Goal: Task Accomplishment & Management: Complete application form

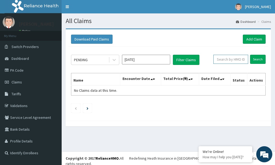
click at [227, 61] on input "text" at bounding box center [231, 59] width 35 height 9
type input "gbi/10012/a"
click at [258, 57] on input "Search" at bounding box center [258, 59] width 16 height 9
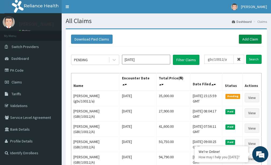
click at [250, 36] on link "Add Claim" at bounding box center [250, 39] width 23 height 9
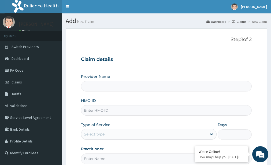
type input "[GEOGRAPHIC_DATA]"
click at [113, 111] on input "HMO ID" at bounding box center [166, 110] width 171 height 10
type input "gbi/10012/b"
click at [125, 135] on div "Select type" at bounding box center [144, 134] width 126 height 9
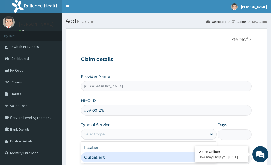
click at [124, 157] on div "Outpatient" at bounding box center [149, 157] width 136 height 10
type input "1"
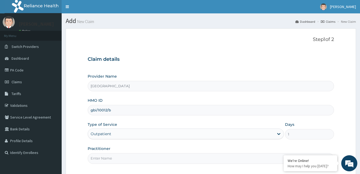
click at [97, 157] on input "Practitioner" at bounding box center [211, 158] width 247 height 10
paste input "Kayode Adesina"
click at [91, 160] on input "Kayode Adesina" at bounding box center [211, 158] width 247 height 10
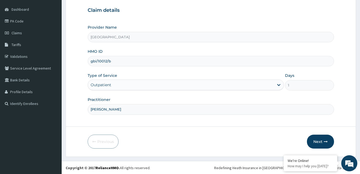
scroll to position [50, 0]
type input "Dr. Kayode Adesina"
click at [275, 141] on button "Next" at bounding box center [320, 141] width 27 height 14
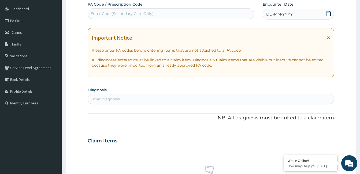
click at [196, 10] on div "Enter Code(Secondary Care Only)" at bounding box center [171, 13] width 166 height 9
type input "PA/19AA51"
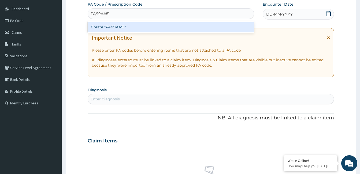
click at [159, 24] on div "Create "PA/19AA51"" at bounding box center [171, 27] width 167 height 10
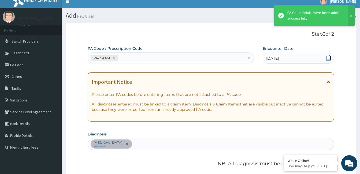
scroll to position [1, 0]
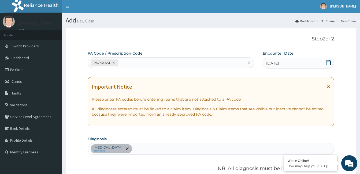
click at [275, 14] on section "Add New Claim Dashboard Claims New Claim" at bounding box center [211, 18] width 299 height 11
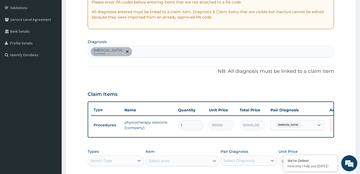
scroll to position [81, 0]
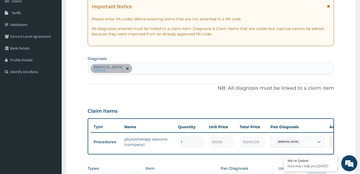
click at [141, 69] on div "Spondylosis confirmed" at bounding box center [211, 68] width 246 height 11
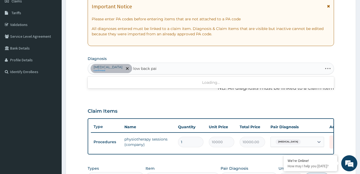
type input "low back pain"
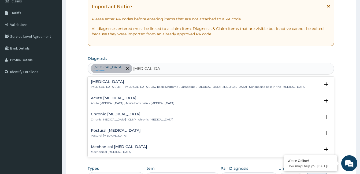
click at [108, 83] on h4 "Low back pain" at bounding box center [198, 82] width 215 height 4
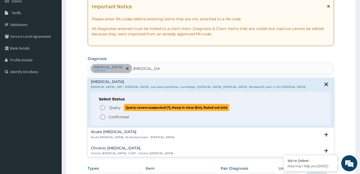
click at [102, 108] on icon "status option query" at bounding box center [103, 108] width 6 height 6
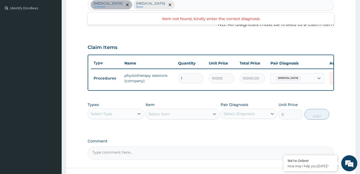
scroll to position [162, 0]
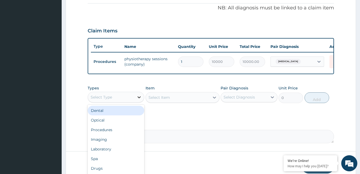
click at [138, 100] on icon at bounding box center [139, 97] width 5 height 5
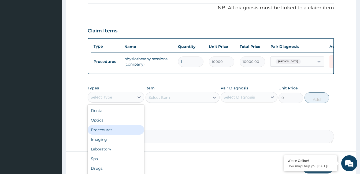
click at [121, 134] on div "Procedures" at bounding box center [116, 130] width 57 height 10
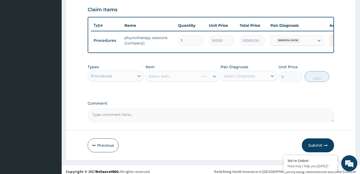
scroll to position [188, 0]
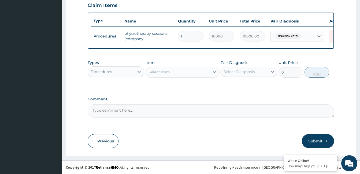
click at [174, 75] on div "Select Item" at bounding box center [178, 72] width 64 height 9
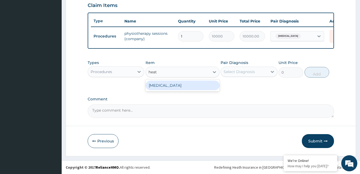
type input "heat"
click at [185, 89] on div "Heat Therapy" at bounding box center [183, 86] width 74 height 10
type input "5000"
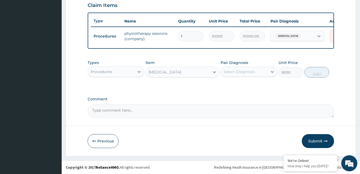
click at [259, 76] on div "Select Diagnosis" at bounding box center [244, 72] width 46 height 9
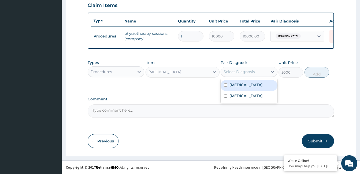
click at [250, 88] on label "Spondylosis" at bounding box center [246, 84] width 33 height 5
checkbox input "true"
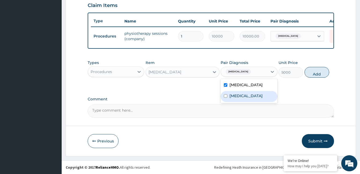
click at [251, 97] on label "Low back pain" at bounding box center [246, 95] width 33 height 5
checkbox input "true"
click at [275, 74] on button "Add" at bounding box center [317, 72] width 25 height 11
type input "0"
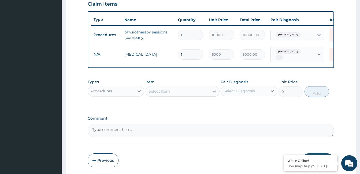
type input "0.00"
type input "4"
type input "20000.00"
type input "4"
click at [275, 37] on icon at bounding box center [335, 34] width 6 height 6
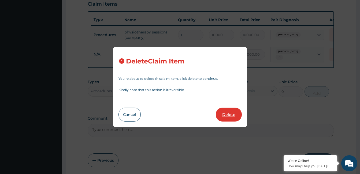
click at [230, 118] on button "Delete" at bounding box center [229, 115] width 26 height 14
type input "4"
type input "5000"
type input "20000.00"
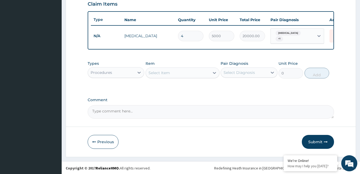
click at [162, 73] on div "Select Item" at bounding box center [159, 72] width 21 height 5
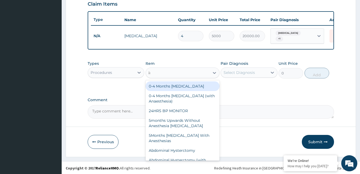
type input "irr"
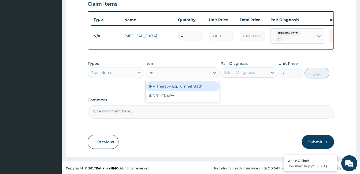
click at [166, 90] on div "IRR Therapy Eg.Tumnel Bath)" at bounding box center [183, 87] width 74 height 10
type input "4000"
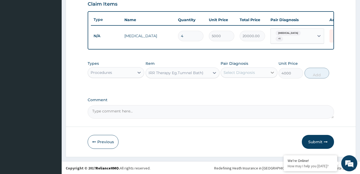
click at [273, 73] on icon at bounding box center [272, 72] width 5 height 5
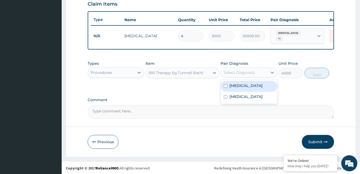
click at [267, 88] on div "Spondylosis" at bounding box center [249, 86] width 57 height 11
checkbox input "true"
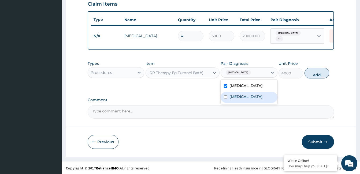
click at [259, 97] on div "Low back pain" at bounding box center [249, 97] width 57 height 11
checkbox input "true"
click at [275, 76] on button "Add" at bounding box center [317, 73] width 25 height 11
type input "0"
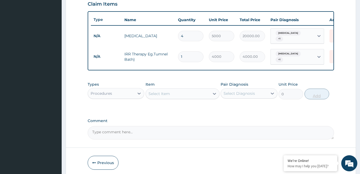
type input "0.00"
type input "4"
type input "16000.00"
type input "4"
click at [174, 94] on div "Select Item" at bounding box center [178, 94] width 64 height 9
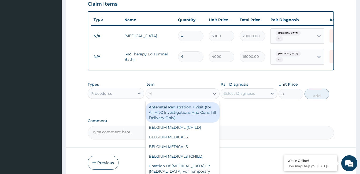
type input "ele"
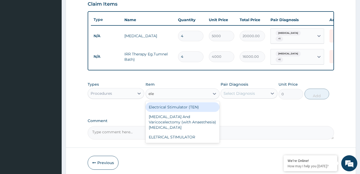
click at [181, 108] on div "Electrical Stimulator (TEN)" at bounding box center [183, 107] width 74 height 10
type input "4000"
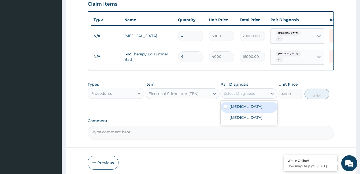
click at [260, 95] on div "Select Diagnosis" at bounding box center [244, 93] width 46 height 9
click at [257, 105] on div "Spondylosis" at bounding box center [249, 107] width 57 height 11
checkbox input "true"
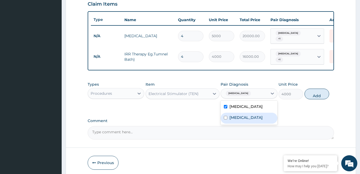
click at [253, 118] on label "Low back pain" at bounding box center [246, 117] width 33 height 5
checkbox input "true"
click at [275, 96] on button "Add" at bounding box center [317, 94] width 25 height 11
type input "0"
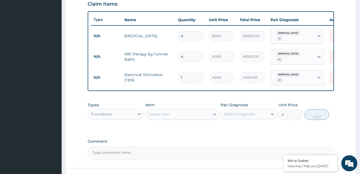
type input "0.00"
type input "4"
type input "16000.00"
type input "4"
click at [188, 113] on div "Select Item" at bounding box center [178, 114] width 64 height 9
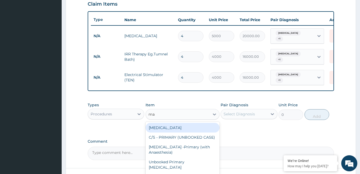
type input "mas"
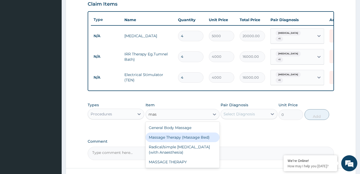
click at [194, 134] on div "Massage Therapy (Massage Bed)" at bounding box center [183, 138] width 74 height 10
type input "4000"
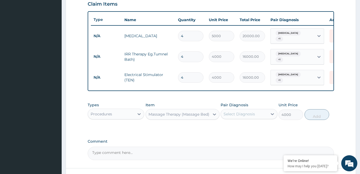
click at [245, 112] on div "Select Diagnosis" at bounding box center [239, 114] width 31 height 5
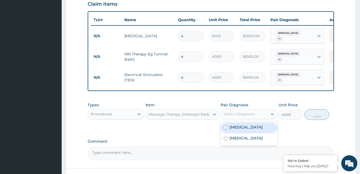
click at [246, 125] on label "Spondylosis" at bounding box center [246, 127] width 33 height 5
checkbox input "true"
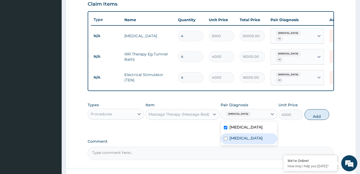
click at [247, 136] on label "Low back pain" at bounding box center [246, 138] width 33 height 5
checkbox input "true"
click at [275, 113] on button "Add" at bounding box center [317, 114] width 25 height 11
type input "0"
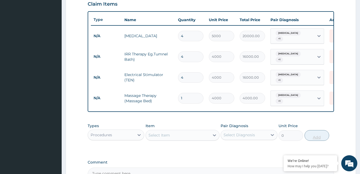
type input "0.00"
type input "4"
type input "16000.00"
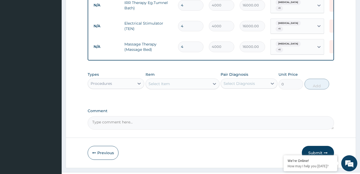
scroll to position [242, 0]
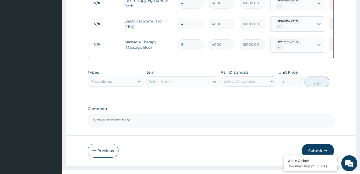
type input "4"
click at [150, 115] on textarea "Comment" at bounding box center [211, 120] width 247 height 13
type textarea "ok"
click at [275, 146] on button "Submit" at bounding box center [318, 151] width 32 height 14
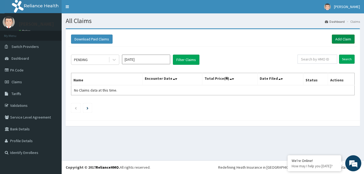
click at [339, 35] on link "Add Claim" at bounding box center [343, 39] width 23 height 9
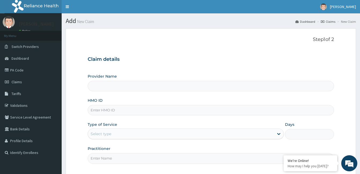
type input "[GEOGRAPHIC_DATA]"
click at [125, 113] on input "HMO ID" at bounding box center [211, 110] width 247 height 10
type input "gbi/10012/b"
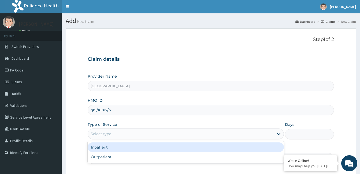
click at [146, 133] on div "Select type" at bounding box center [181, 134] width 186 height 9
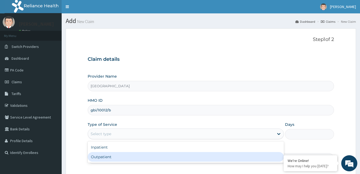
click at [146, 156] on div "Outpatient" at bounding box center [186, 157] width 196 height 10
type input "1"
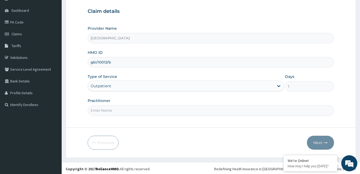
scroll to position [50, 0]
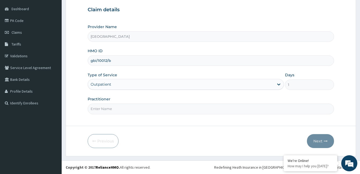
click at [115, 106] on input "Practitioner" at bounding box center [211, 109] width 247 height 10
paste input "Kayode Adesina"
click at [90, 110] on input "Kayode Adesina" at bounding box center [211, 109] width 247 height 10
type input "Dr. Kayode Adesina"
click at [317, 142] on button "Next" at bounding box center [320, 141] width 27 height 14
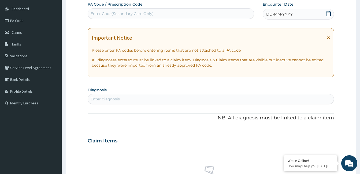
click at [329, 10] on div "DD-MM-YYYY" at bounding box center [298, 14] width 71 height 11
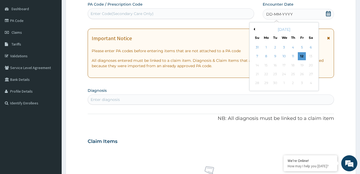
click at [328, 15] on icon at bounding box center [328, 13] width 5 height 5
click at [255, 30] on button "Previous Month" at bounding box center [253, 29] width 3 height 3
click at [286, 74] on div "23" at bounding box center [284, 74] width 8 height 8
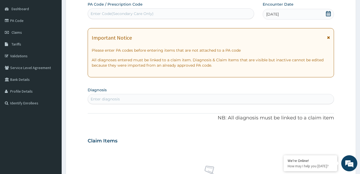
click at [135, 96] on div "Enter diagnosis" at bounding box center [211, 99] width 246 height 9
type input "muscle"
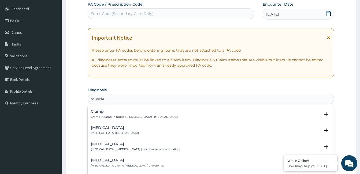
click at [103, 133] on p "Spasm , Muscle spasm" at bounding box center [115, 133] width 48 height 4
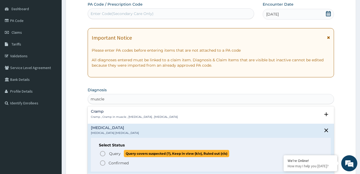
click at [103, 153] on icon "status option query" at bounding box center [103, 154] width 6 height 6
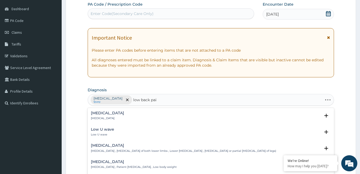
type input "low back pain"
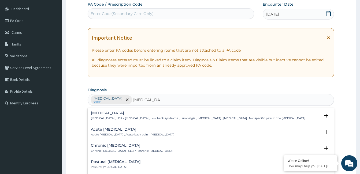
click at [113, 116] on div "Low back pain Low back pain , LBP - Low back pain , Low back syndrome , Lumbalg…" at bounding box center [198, 115] width 215 height 9
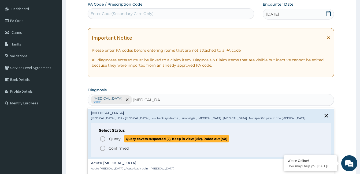
click at [104, 140] on icon "status option query" at bounding box center [103, 139] width 6 height 6
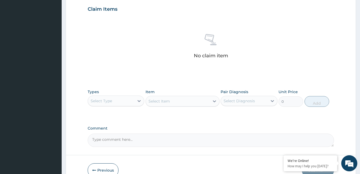
scroll to position [184, 0]
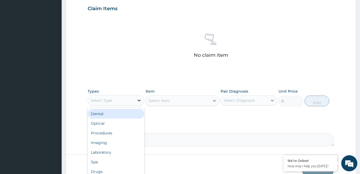
click at [138, 101] on icon at bounding box center [139, 100] width 5 height 5
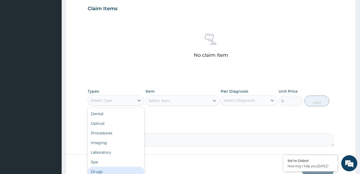
click at [126, 170] on div "Drugs" at bounding box center [116, 172] width 57 height 10
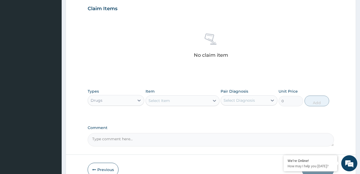
click at [190, 100] on div "Select Item" at bounding box center [178, 101] width 64 height 9
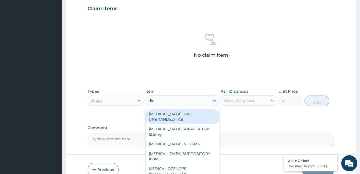
type input "dicl"
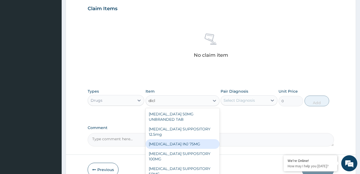
click at [200, 143] on div "[MEDICAL_DATA] INJ 75MG" at bounding box center [183, 145] width 74 height 10
type input "1000"
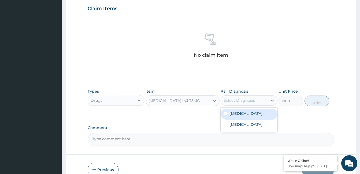
click at [247, 100] on div "Select Diagnosis" at bounding box center [239, 100] width 31 height 5
click at [247, 116] on div "Spasm" at bounding box center [249, 114] width 57 height 11
checkbox input "true"
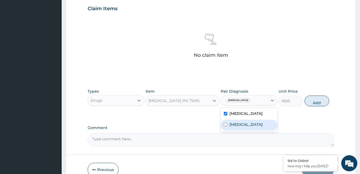
click at [247, 124] on label "Low back pain" at bounding box center [246, 124] width 33 height 5
checkbox input "true"
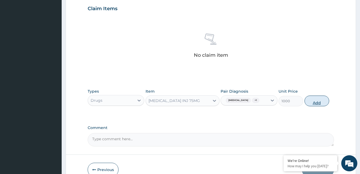
click at [307, 102] on button "Add" at bounding box center [317, 101] width 25 height 11
type input "0"
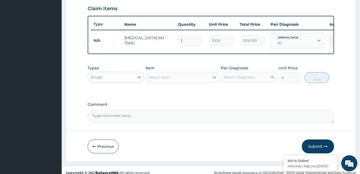
click at [182, 81] on div "Select Item" at bounding box center [178, 77] width 64 height 9
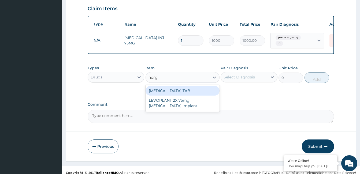
type input "norge"
click at [186, 94] on div "NORGESIC TAB" at bounding box center [183, 91] width 74 height 10
type input "250"
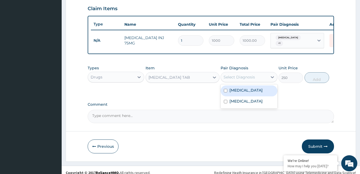
click at [239, 80] on div "Select Diagnosis" at bounding box center [239, 77] width 31 height 5
click at [237, 92] on label "Spasm" at bounding box center [246, 90] width 33 height 5
checkbox input "true"
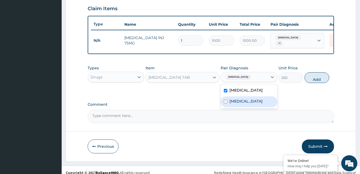
click at [239, 103] on label "Low back pain" at bounding box center [246, 101] width 33 height 5
checkbox input "true"
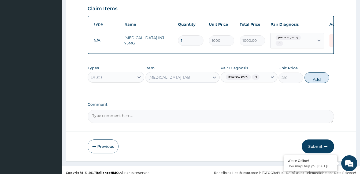
click at [318, 79] on button "Add" at bounding box center [317, 77] width 25 height 11
type input "0"
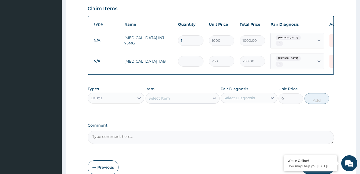
type input "0.00"
type input "2"
type input "500.00"
type input "20"
type input "5000.00"
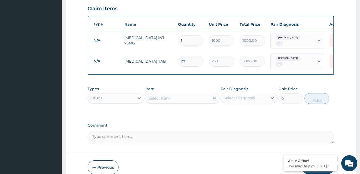
type input "20"
click at [200, 97] on div "Select Item" at bounding box center [178, 98] width 64 height 9
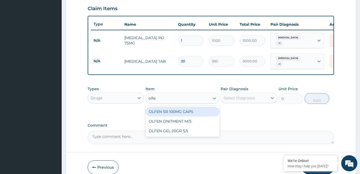
type input "olfen"
click at [200, 112] on div "OLFEN SR 100MG CAPS" at bounding box center [183, 112] width 74 height 10
type input "300"
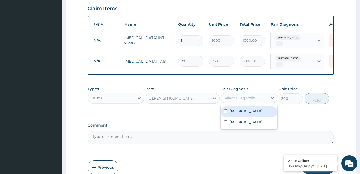
click at [234, 98] on div "Select Diagnosis" at bounding box center [239, 98] width 31 height 5
click at [235, 111] on label "Spasm" at bounding box center [246, 111] width 33 height 5
checkbox input "true"
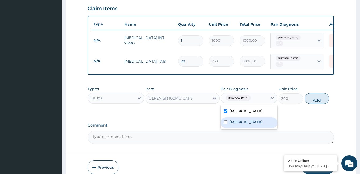
click at [237, 120] on label "Low back pain" at bounding box center [246, 122] width 33 height 5
checkbox input "true"
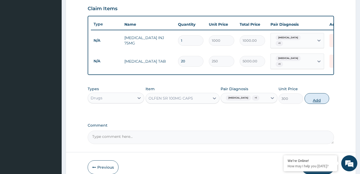
click at [313, 102] on button "Add" at bounding box center [317, 98] width 25 height 11
type input "0"
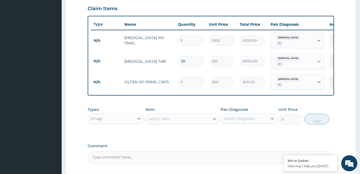
type input "13"
type input "3900.00"
type input "13"
click at [169, 117] on div "Select Item" at bounding box center [159, 118] width 21 height 5
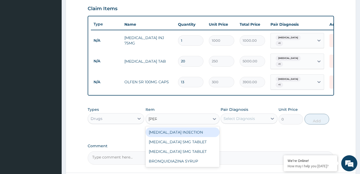
type input "diaze"
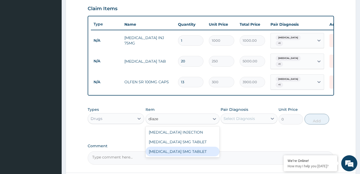
click at [182, 150] on div "DIAZEPAM 5MG TABLET" at bounding box center [183, 152] width 74 height 10
type input "250"
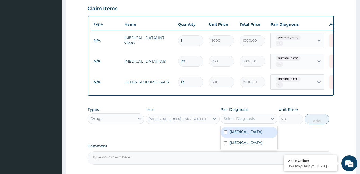
click at [250, 118] on div "Select Diagnosis" at bounding box center [239, 118] width 31 height 5
click at [248, 128] on div "Spasm" at bounding box center [249, 132] width 57 height 11
checkbox input "true"
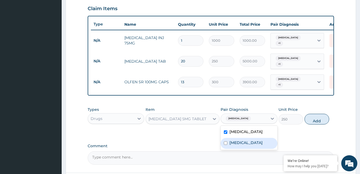
click at [250, 143] on label "Low back pain" at bounding box center [246, 142] width 33 height 5
checkbox input "true"
click at [313, 114] on button "Add" at bounding box center [317, 119] width 25 height 11
type input "0"
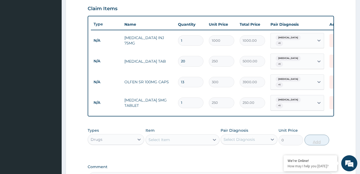
type input "0.00"
type input "3"
type input "750.00"
type input "3"
click at [169, 138] on div "Select Item" at bounding box center [178, 140] width 64 height 9
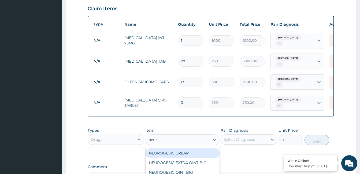
type input "neuro"
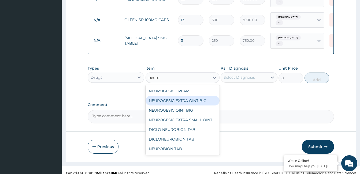
scroll to position [247, 0]
click at [192, 96] on div "NEUROGESIC EXTRA OINT BIG" at bounding box center [183, 101] width 74 height 10
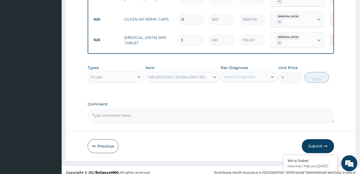
type input "3800"
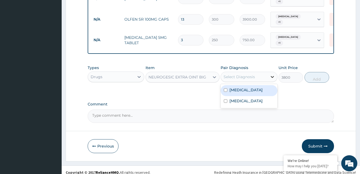
click at [274, 76] on icon at bounding box center [272, 77] width 3 height 2
click at [262, 88] on div "Spasm" at bounding box center [249, 90] width 57 height 11
checkbox input "true"
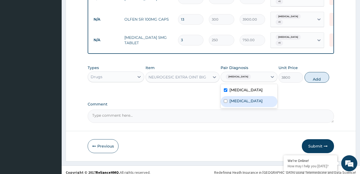
click at [255, 98] on label "Low back pain" at bounding box center [246, 100] width 33 height 5
checkbox input "true"
click at [313, 72] on button "Add" at bounding box center [317, 77] width 25 height 11
type input "0"
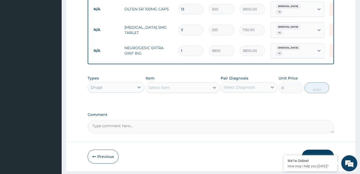
scroll to position [265, 0]
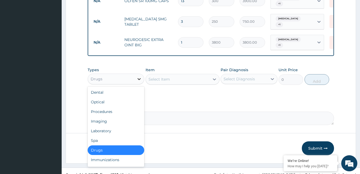
click at [139, 76] on icon at bounding box center [139, 78] width 5 height 5
click at [118, 118] on div "Imaging" at bounding box center [116, 122] width 57 height 10
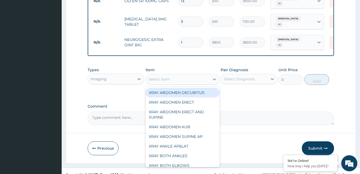
click at [171, 75] on div "Select Item" at bounding box center [178, 79] width 64 height 9
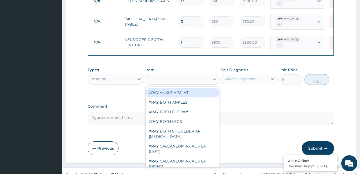
type input "lu"
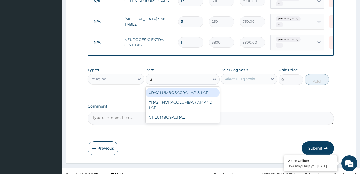
click at [191, 88] on div "XRAY LUMBOSACRAL AP & LAT" at bounding box center [183, 93] width 74 height 10
type input "15000"
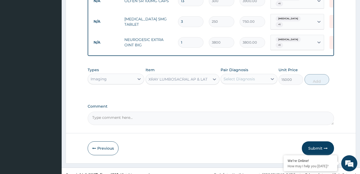
click at [240, 76] on div "Select Diagnosis" at bounding box center [239, 78] width 31 height 5
click at [239, 90] on label "Spasm" at bounding box center [246, 92] width 33 height 5
checkbox input "true"
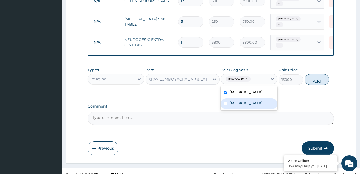
click at [243, 101] on label "Low back pain" at bounding box center [246, 103] width 33 height 5
checkbox input "true"
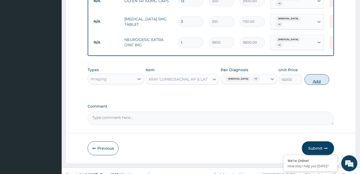
click at [311, 75] on button "Add" at bounding box center [317, 79] width 25 height 11
type input "0"
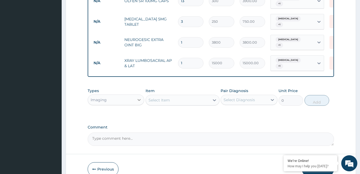
click at [138, 99] on icon at bounding box center [139, 100] width 3 height 2
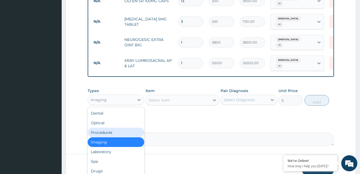
click at [125, 128] on div "Procedures" at bounding box center [116, 133] width 57 height 10
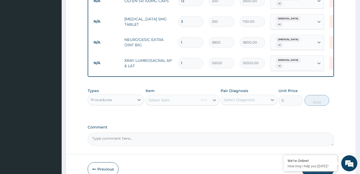
click at [173, 95] on div "Select Item" at bounding box center [183, 100] width 74 height 11
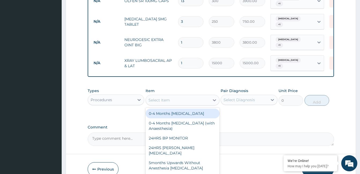
click at [180, 96] on div "Select Item" at bounding box center [178, 100] width 64 height 9
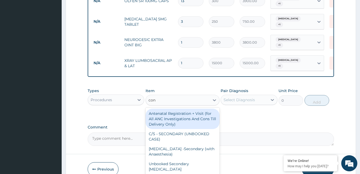
type input "cons"
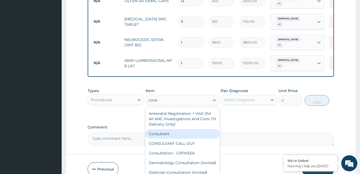
click at [177, 129] on div "Consultant" at bounding box center [183, 134] width 74 height 10
type input "20000"
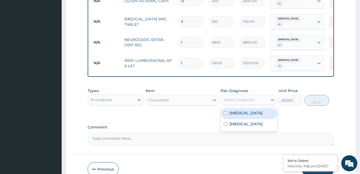
click at [240, 97] on div "Select Diagnosis" at bounding box center [239, 99] width 31 height 5
click at [242, 111] on label "Spasm" at bounding box center [246, 113] width 33 height 5
checkbox input "true"
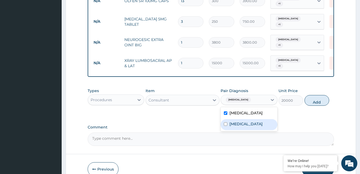
click at [245, 122] on label "Low back pain" at bounding box center [246, 124] width 33 height 5
checkbox input "true"
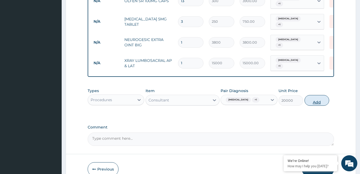
click at [317, 95] on button "Add" at bounding box center [317, 100] width 25 height 11
type input "0"
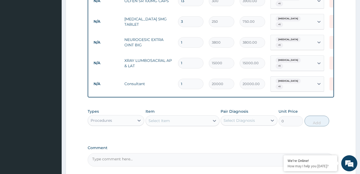
click at [175, 154] on textarea "Comment" at bounding box center [211, 159] width 247 height 13
click at [220, 153] on textarea "ok but update Olfen SR 100mg @ 750.00, Neurogesic Extra oint Big 4753)" at bounding box center [211, 159] width 247 height 13
click at [240, 153] on textarea "ok but update Olfen SR 100mg @ 750.00, Neurogesic Extra oint Big (4753)" at bounding box center [211, 159] width 247 height 13
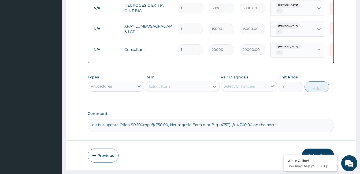
scroll to position [302, 0]
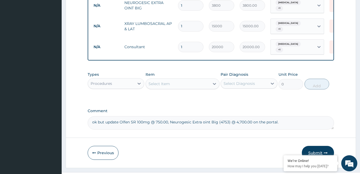
type textarea "ok but update Olfen SR 100mg @ 750.00, Neurogesic Extra oint Big (4753) @ 4,700…"
click at [314, 146] on button "Submit" at bounding box center [318, 153] width 32 height 14
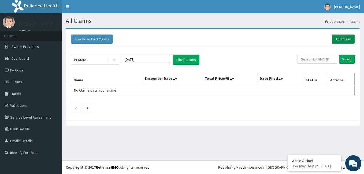
click at [340, 39] on link "Add Claim" at bounding box center [343, 39] width 23 height 9
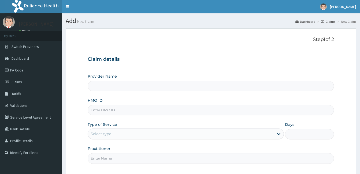
type input "[GEOGRAPHIC_DATA]"
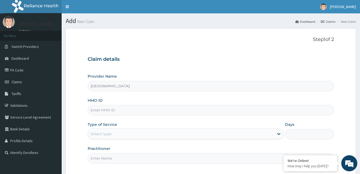
click at [140, 110] on input "HMO ID" at bounding box center [211, 110] width 247 height 10
type input "gbi/10012/b"
click at [135, 135] on div "Select type" at bounding box center [181, 134] width 186 height 9
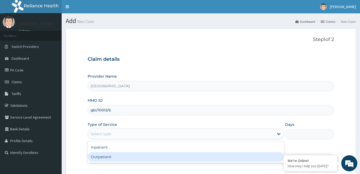
click at [133, 155] on div "Outpatient" at bounding box center [186, 157] width 196 height 10
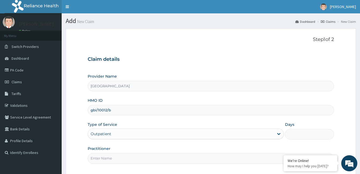
type input "1"
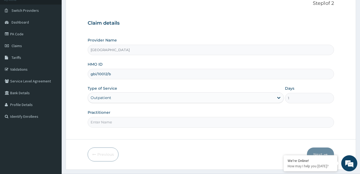
scroll to position [50, 0]
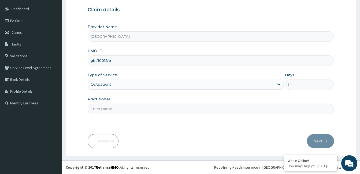
click at [115, 108] on input "Practitioner" at bounding box center [211, 109] width 247 height 10
paste input "Ifeoma Umeojiaku"
click at [89, 108] on input "Ifeoma Umeojiaku" at bounding box center [211, 109] width 247 height 10
type input "Dr. Ifeoma Umeojiaku"
click at [325, 143] on button "Next" at bounding box center [320, 141] width 27 height 14
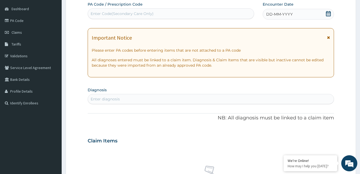
click at [330, 13] on icon at bounding box center [328, 13] width 5 height 5
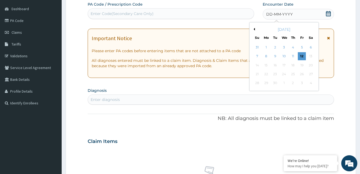
click at [254, 29] on button "Previous Month" at bounding box center [253, 29] width 3 height 3
click at [284, 65] on div "16" at bounding box center [284, 65] width 8 height 8
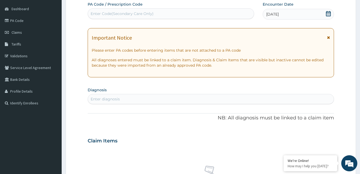
click at [140, 101] on div "Enter diagnosis" at bounding box center [211, 99] width 246 height 9
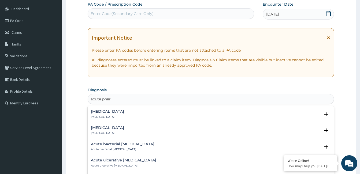
type input "acute phary"
click at [106, 110] on h4 "[MEDICAL_DATA]" at bounding box center [107, 112] width 33 height 4
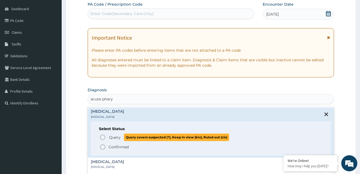
click at [101, 138] on icon "status option query" at bounding box center [103, 137] width 6 height 6
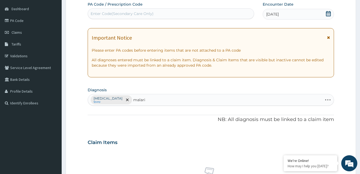
type input "[MEDICAL_DATA]"
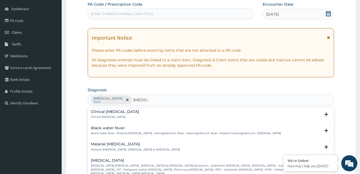
scroll to position [188, 0]
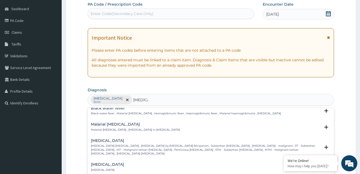
click at [138, 145] on p "[MEDICAL_DATA] [MEDICAL_DATA] , [MEDICAL_DATA] by [MEDICAL_DATA] falciparum , S…" at bounding box center [206, 150] width 230 height 12
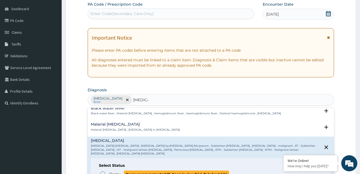
click at [103, 171] on icon "status option query" at bounding box center [103, 174] width 6 height 6
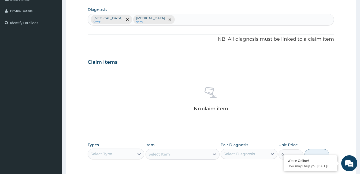
scroll to position [157, 0]
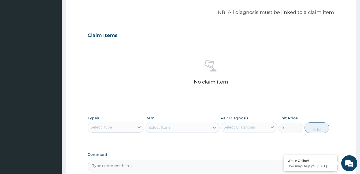
click at [139, 126] on icon at bounding box center [139, 127] width 5 height 5
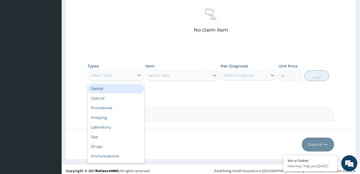
scroll to position [213, 0]
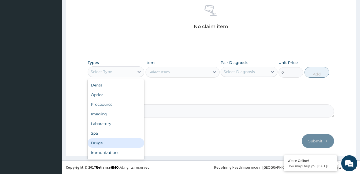
click at [105, 146] on div "Drugs" at bounding box center [116, 143] width 57 height 10
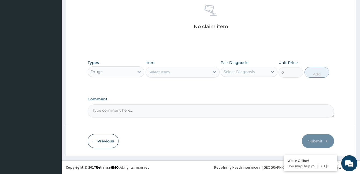
click at [192, 69] on div "Select Item" at bounding box center [178, 72] width 64 height 9
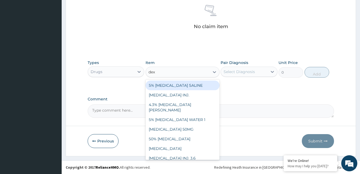
type input "dexa"
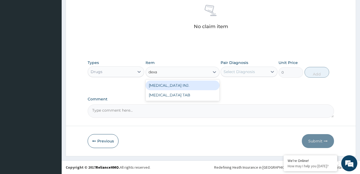
click at [189, 85] on div "[MEDICAL_DATA] INJ." at bounding box center [183, 86] width 74 height 10
type input "800"
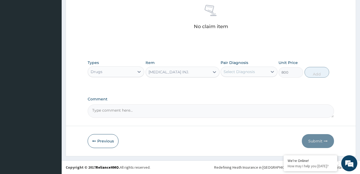
click at [243, 73] on div "Select Diagnosis" at bounding box center [239, 71] width 31 height 5
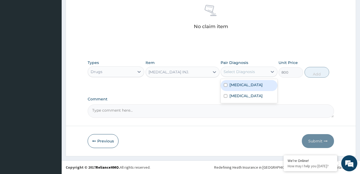
click at [243, 85] on label "Acute pharyngitis" at bounding box center [246, 84] width 33 height 5
checkbox input "true"
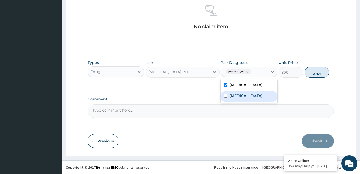
click at [245, 96] on label "Falciparum malaria" at bounding box center [246, 95] width 33 height 5
checkbox input "true"
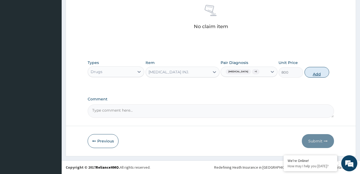
click at [321, 72] on button "Add" at bounding box center [317, 72] width 25 height 11
type input "0"
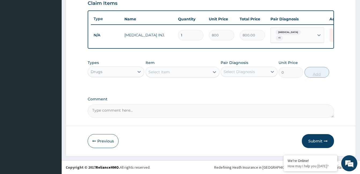
scroll to position [191, 0]
type input "0.00"
type input "2"
type input "1600.00"
type input "2"
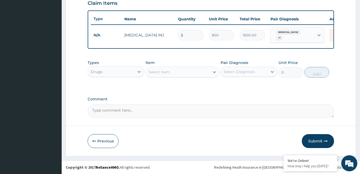
click at [182, 74] on div "Select Item" at bounding box center [178, 72] width 64 height 9
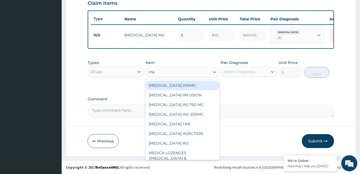
type input "med"
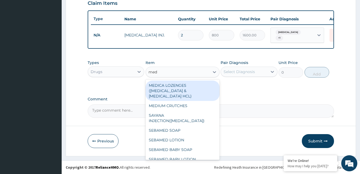
click at [196, 93] on div "MEDICA LOZENGES (chlorhexidine & Lidocaine HCL)" at bounding box center [183, 91] width 74 height 20
type input "250"
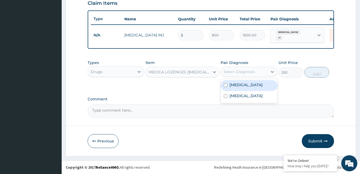
click at [257, 73] on div "Select Diagnosis" at bounding box center [244, 72] width 46 height 9
click at [255, 86] on label "Acute pharyngitis" at bounding box center [246, 84] width 33 height 5
checkbox input "true"
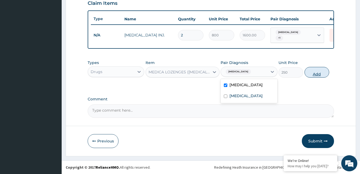
click at [314, 75] on button "Add" at bounding box center [317, 72] width 25 height 11
type input "0"
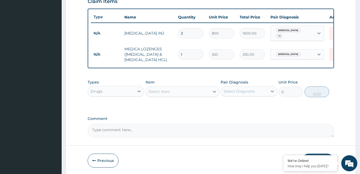
type input "13"
type input "3250.00"
type input "13"
click at [196, 96] on div "Select Item" at bounding box center [178, 91] width 64 height 9
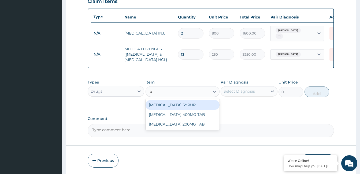
type input "ibu"
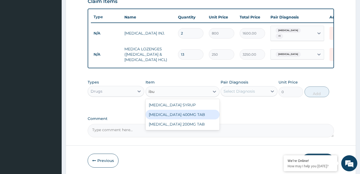
click at [189, 120] on div "IBUPROFEN 400MG TAB" at bounding box center [183, 115] width 74 height 10
type input "150"
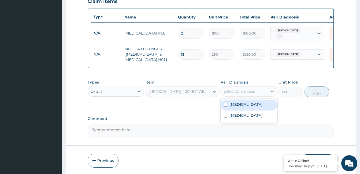
click at [251, 94] on div "Select Diagnosis" at bounding box center [239, 91] width 31 height 5
click at [249, 107] on label "Acute pharyngitis" at bounding box center [246, 104] width 33 height 5
checkbox input "true"
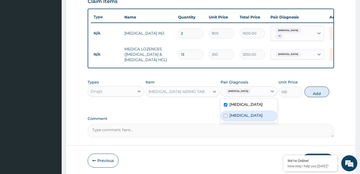
click at [251, 118] on label "Falciparum malaria" at bounding box center [246, 115] width 33 height 5
checkbox input "true"
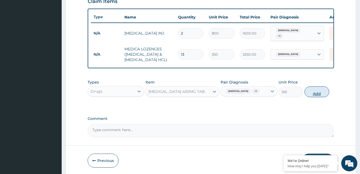
click at [314, 96] on button "Add" at bounding box center [317, 92] width 25 height 11
type input "0"
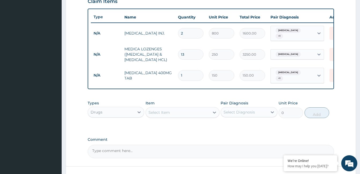
type input "0.00"
type input "6"
type input "900.00"
type input "6"
click at [180, 116] on div "Select Item" at bounding box center [178, 112] width 64 height 9
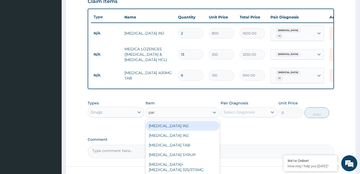
type input "para"
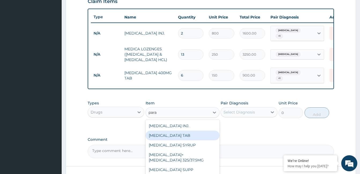
click at [174, 137] on div "PARACETAMOL TAB" at bounding box center [183, 136] width 74 height 10
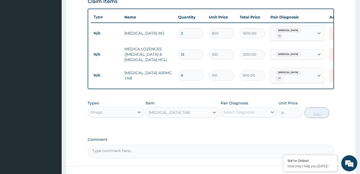
type input "20"
click at [248, 115] on div "Select Diagnosis" at bounding box center [239, 112] width 31 height 5
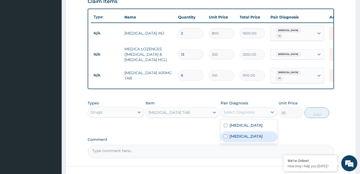
click at [247, 139] on label "Falciparum malaria" at bounding box center [246, 136] width 33 height 5
checkbox input "true"
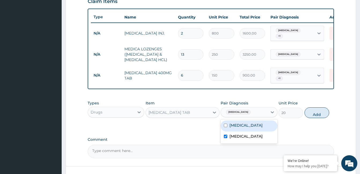
click at [250, 128] on label "Acute pharyngitis" at bounding box center [246, 125] width 33 height 5
checkbox input "true"
click at [309, 116] on button "Add" at bounding box center [317, 113] width 25 height 11
type input "0"
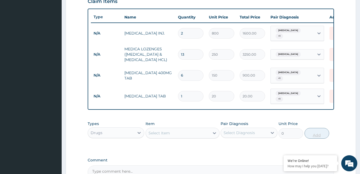
type input "18"
type input "360.00"
type input "18"
click at [186, 135] on div "Select Item" at bounding box center [178, 133] width 64 height 9
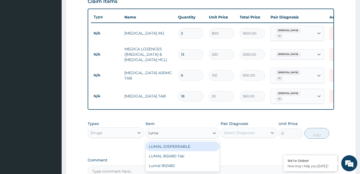
type input "lumal"
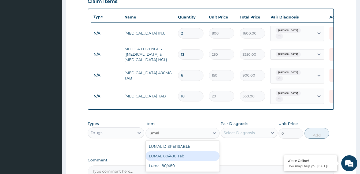
click at [180, 159] on div "LUMAL 80/480 Tab" at bounding box center [183, 157] width 74 height 10
type input "3000"
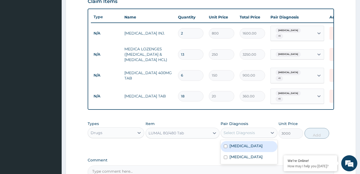
click at [251, 136] on div "Select Diagnosis" at bounding box center [239, 132] width 31 height 5
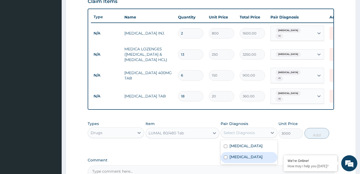
click at [246, 160] on label "Falciparum malaria" at bounding box center [246, 157] width 33 height 5
checkbox input "true"
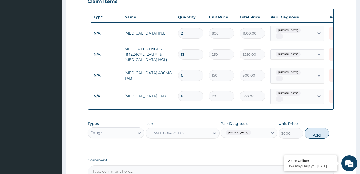
click at [313, 138] on button "Add" at bounding box center [317, 133] width 25 height 11
type input "0"
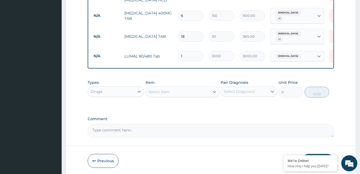
scroll to position [272, 0]
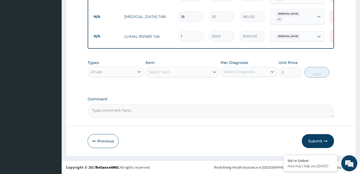
click at [178, 115] on textarea "Comment" at bounding box center [211, 111] width 247 height 13
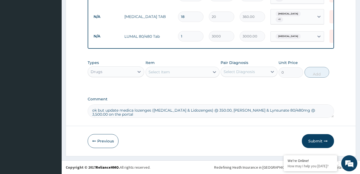
click at [229, 147] on div "Previous Submit" at bounding box center [211, 141] width 247 height 14
drag, startPoint x: 198, startPoint y: 114, endPoint x: 208, endPoint y: 148, distance: 35.4
click at [208, 148] on div "Previous Submit" at bounding box center [211, 141] width 247 height 14
type textarea "ok but update medica lozenges (chlorhexidine & Lidocaine) @ 350.00, lumal & Lyn…"
click at [226, 143] on div "Previous Submit" at bounding box center [211, 141] width 247 height 14
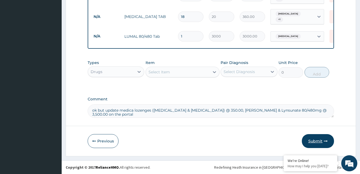
click at [326, 143] on icon "button" at bounding box center [326, 142] width 4 height 4
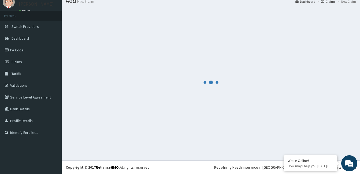
scroll to position [20, 0]
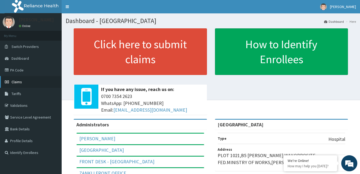
click at [19, 79] on link "Claims" at bounding box center [31, 82] width 62 height 12
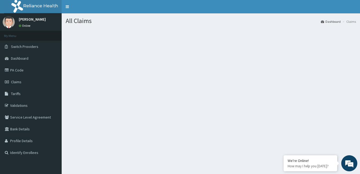
click at [19, 79] on link "Claims" at bounding box center [31, 82] width 62 height 12
click at [0, 76] on link "Claims" at bounding box center [31, 82] width 62 height 12
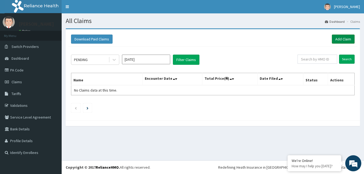
click at [336, 38] on link "Add Claim" at bounding box center [343, 39] width 23 height 9
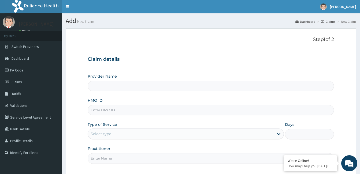
type input "[GEOGRAPHIC_DATA]"
click at [115, 111] on input "HMO ID" at bounding box center [211, 110] width 247 height 10
type input "gbi/10012/b"
click at [126, 135] on div "Select type" at bounding box center [181, 134] width 186 height 9
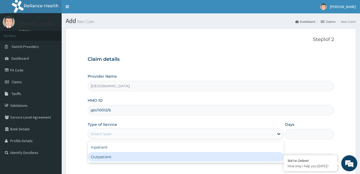
click at [119, 156] on div "Outpatient" at bounding box center [186, 157] width 196 height 10
type input "1"
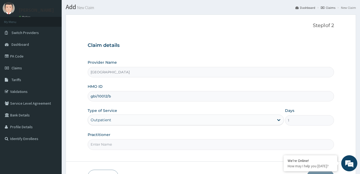
scroll to position [27, 0]
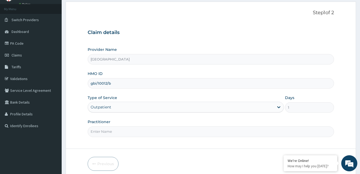
click at [107, 135] on input "Practitioner" at bounding box center [211, 132] width 247 height 10
paste input "[PERSON_NAME]"
click at [91, 132] on input "[PERSON_NAME]" at bounding box center [211, 132] width 247 height 10
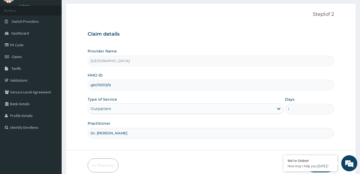
scroll to position [50, 0]
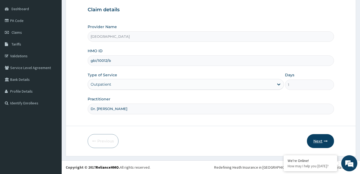
type input "Dr. [PERSON_NAME]"
click at [316, 143] on button "Next" at bounding box center [320, 141] width 27 height 14
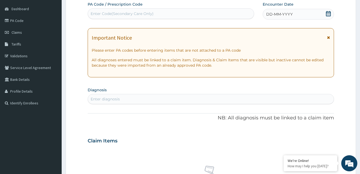
click at [302, 14] on div "DD-MM-YYYY" at bounding box center [298, 14] width 71 height 11
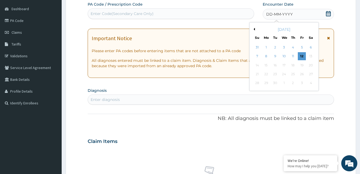
click at [255, 29] on button "Previous Month" at bounding box center [253, 29] width 3 height 3
click at [284, 56] on div "9" at bounding box center [284, 57] width 8 height 8
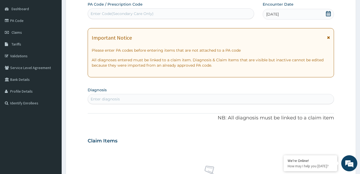
click at [156, 98] on div "Enter diagnosis" at bounding box center [211, 99] width 246 height 9
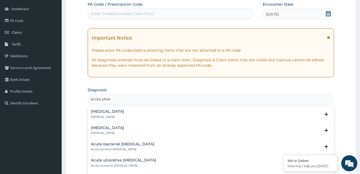
type input "acute phary"
click at [106, 116] on p "Acute pharyngitis" at bounding box center [107, 117] width 33 height 4
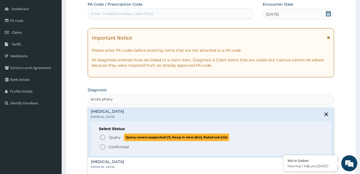
click at [102, 135] on circle "status option query" at bounding box center [102, 137] width 5 height 5
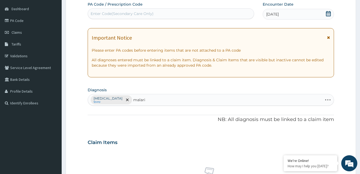
type input "malaria"
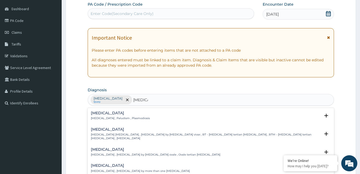
click at [103, 118] on p "Malaria , Paludism , Plasmodiosis" at bounding box center [120, 119] width 59 height 4
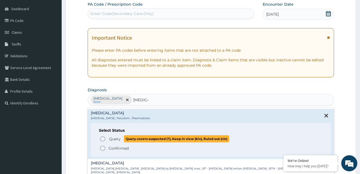
click at [102, 139] on icon "status option query" at bounding box center [103, 139] width 6 height 6
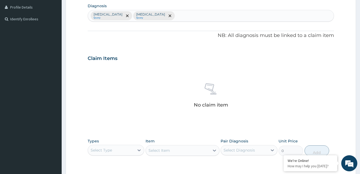
scroll to position [157, 0]
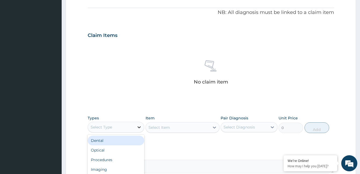
click at [140, 128] on icon at bounding box center [139, 128] width 3 height 2
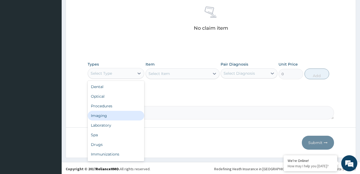
scroll to position [213, 0]
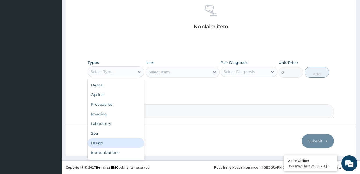
click at [125, 142] on div "Drugs" at bounding box center [116, 143] width 57 height 10
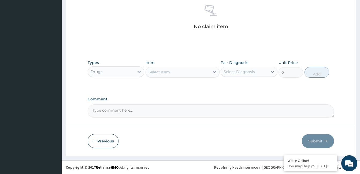
click at [181, 67] on div "Select Item" at bounding box center [183, 72] width 74 height 11
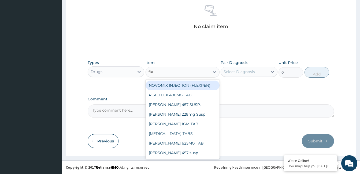
type input "flem"
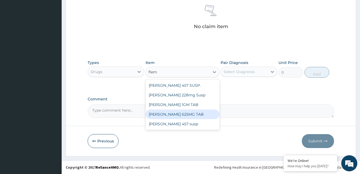
click at [185, 112] on div "[PERSON_NAME] 625MG TAB" at bounding box center [183, 115] width 74 height 10
type input "1000"
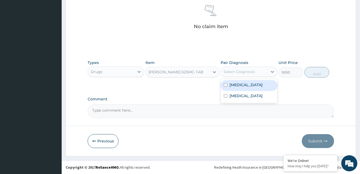
click at [257, 74] on div "Select Diagnosis" at bounding box center [244, 72] width 46 height 9
click at [256, 83] on label "Acute pharyngitis" at bounding box center [246, 84] width 33 height 5
checkbox input "true"
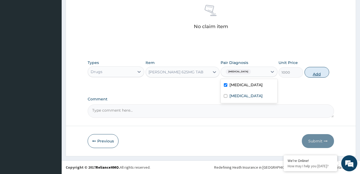
click at [314, 74] on button "Add" at bounding box center [317, 72] width 25 height 11
type input "0"
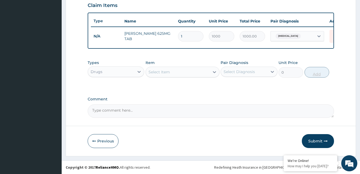
scroll to position [191, 0]
type input "14"
type input "14000.00"
type input "14"
click at [175, 72] on div "Select Item" at bounding box center [178, 72] width 64 height 9
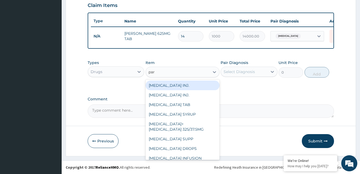
type input "para"
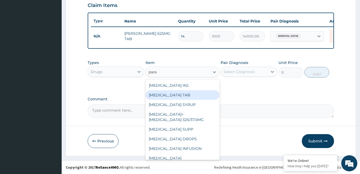
click at [173, 95] on div "[MEDICAL_DATA] TAB" at bounding box center [183, 95] width 74 height 10
type input "20"
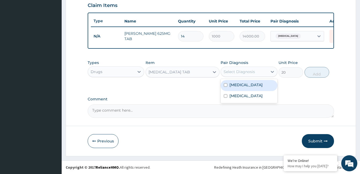
click at [247, 75] on div "Select Diagnosis" at bounding box center [244, 72] width 46 height 9
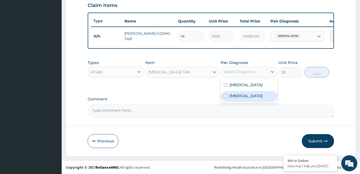
click at [247, 95] on div "Malaria" at bounding box center [249, 96] width 57 height 11
checkbox input "true"
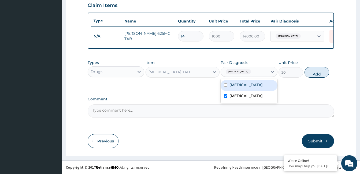
click at [251, 87] on label "Acute pharyngitis" at bounding box center [246, 84] width 33 height 5
checkbox input "true"
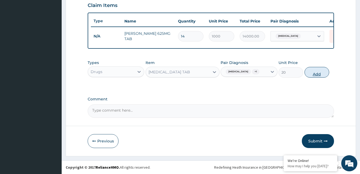
click at [318, 70] on button "Add" at bounding box center [317, 72] width 25 height 11
type input "0"
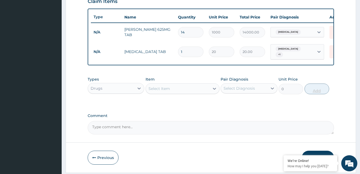
type input "18"
type input "360.00"
type input "18"
click at [192, 91] on div "Select Item" at bounding box center [178, 89] width 64 height 9
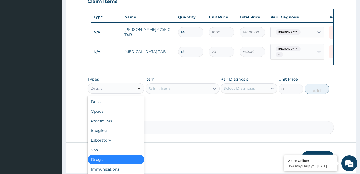
click at [139, 89] on icon at bounding box center [139, 88] width 5 height 5
click at [123, 142] on div "Laboratory" at bounding box center [116, 141] width 57 height 10
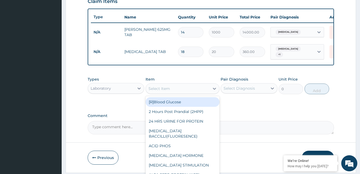
click at [182, 93] on div "Select Item" at bounding box center [178, 89] width 64 height 9
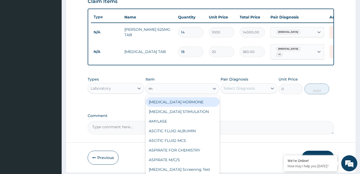
type input "mp"
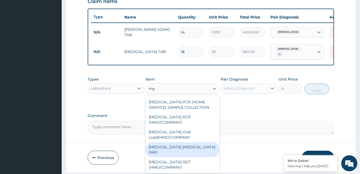
click at [178, 142] on div "MALARIA PARASITE (MP)" at bounding box center [183, 149] width 74 height 15
type input "3000"
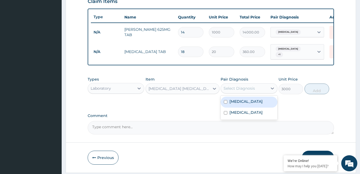
click at [236, 90] on div "Select Diagnosis" at bounding box center [239, 88] width 31 height 5
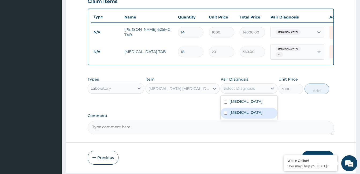
click at [239, 113] on label "Malaria" at bounding box center [246, 112] width 33 height 5
checkbox input "true"
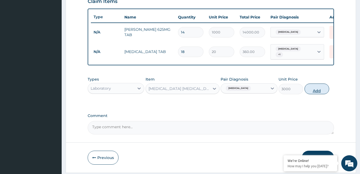
click at [314, 91] on button "Add" at bounding box center [317, 89] width 25 height 11
type input "0"
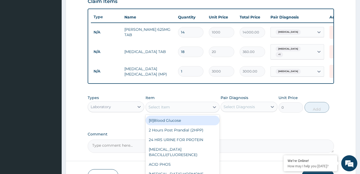
click at [172, 108] on div "Select Item" at bounding box center [178, 107] width 64 height 9
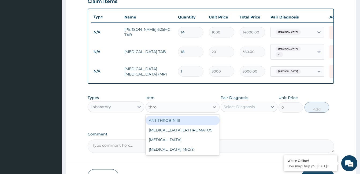
type input "throa"
click at [188, 125] on div "THROAT SWAB M/C/S" at bounding box center [183, 121] width 74 height 10
type input "15000"
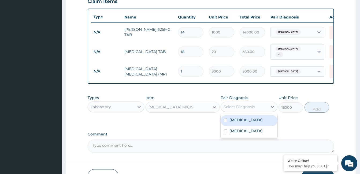
click at [232, 110] on div "Select Diagnosis" at bounding box center [239, 106] width 31 height 5
click at [236, 121] on label "Acute pharyngitis" at bounding box center [246, 120] width 33 height 5
checkbox input "true"
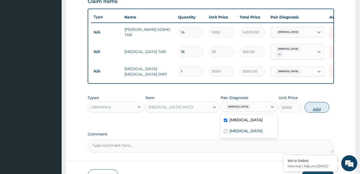
click at [306, 111] on button "Add" at bounding box center [317, 107] width 25 height 11
type input "0"
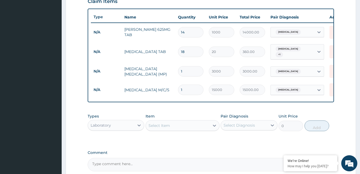
click at [181, 127] on div "Select Item" at bounding box center [178, 126] width 64 height 9
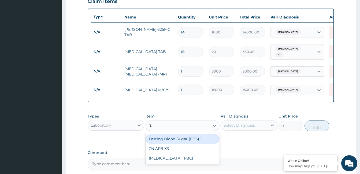
type input "fbc"
click at [181, 141] on div "Full Blood Count (FBC)" at bounding box center [183, 139] width 74 height 10
type input "12000"
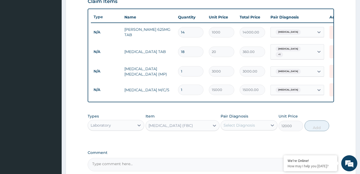
click at [226, 128] on div "Select Diagnosis" at bounding box center [239, 125] width 31 height 5
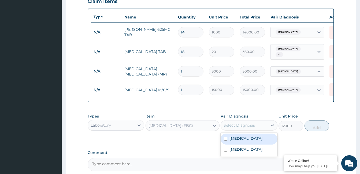
click at [237, 141] on label "Acute pharyngitis" at bounding box center [246, 138] width 33 height 5
checkbox input "true"
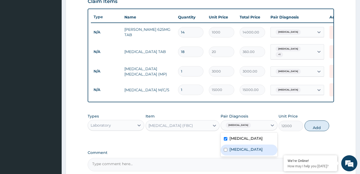
click at [238, 150] on label "Malaria" at bounding box center [246, 149] width 33 height 5
checkbox input "true"
click at [316, 129] on button "Add" at bounding box center [317, 126] width 25 height 11
type input "0"
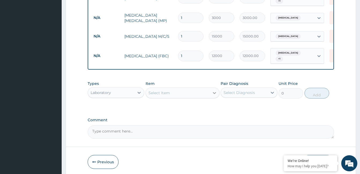
scroll to position [267, 0]
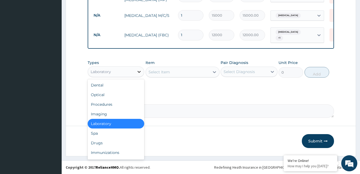
click at [138, 71] on icon at bounding box center [139, 71] width 5 height 5
click at [122, 106] on div "Procedures" at bounding box center [116, 105] width 57 height 10
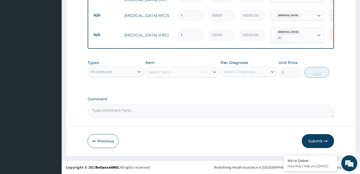
click at [176, 72] on div "Select Item" at bounding box center [183, 72] width 74 height 11
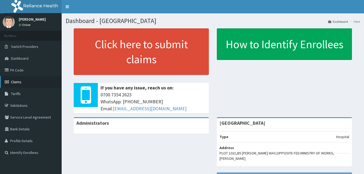
click at [16, 81] on span "Claims" at bounding box center [16, 82] width 10 height 5
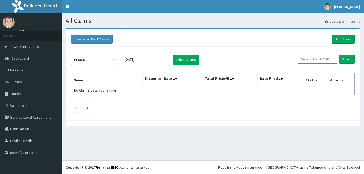
click at [327, 58] on input "text" at bounding box center [318, 59] width 40 height 9
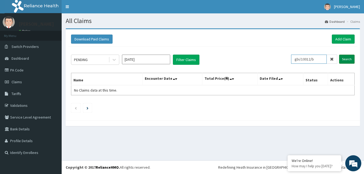
type input "gbi/10012/b"
click at [349, 58] on input "Search" at bounding box center [347, 59] width 16 height 9
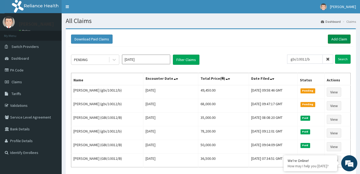
click at [339, 37] on link "Add Claim" at bounding box center [339, 39] width 23 height 9
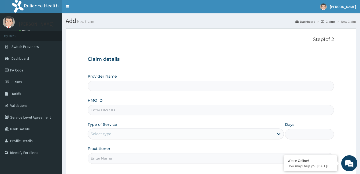
click at [174, 90] on input "Provider Name" at bounding box center [211, 86] width 247 height 10
type input "[GEOGRAPHIC_DATA]"
click at [158, 110] on input "HMO ID" at bounding box center [211, 110] width 247 height 10
type input "GBI/10012/A"
click at [118, 132] on div "Select type" at bounding box center [181, 134] width 186 height 9
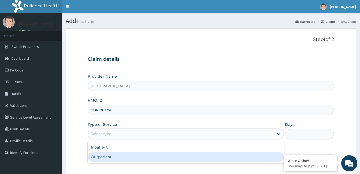
click at [109, 157] on div "Outpatient" at bounding box center [186, 157] width 196 height 10
type input "1"
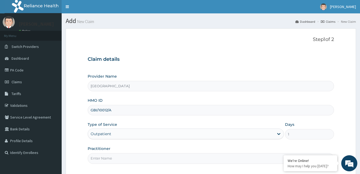
scroll to position [27, 0]
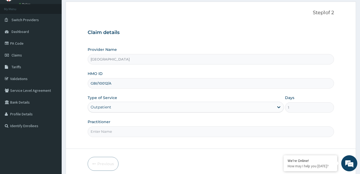
click at [119, 133] on input "Practitioner" at bounding box center [211, 132] width 247 height 10
paste input "JEGEDE JOSHUA"
click at [90, 131] on input "JEGEDE JOSHUA" at bounding box center [211, 132] width 247 height 10
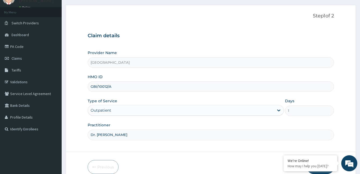
scroll to position [50, 0]
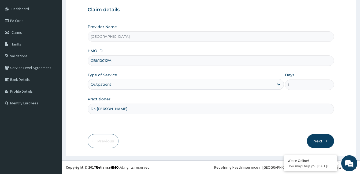
type input "Dr. JEGEDE JOSHUA"
click at [322, 141] on button "Next" at bounding box center [320, 141] width 27 height 14
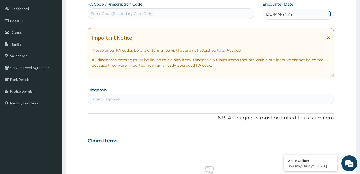
click at [329, 13] on icon at bounding box center [328, 13] width 5 height 5
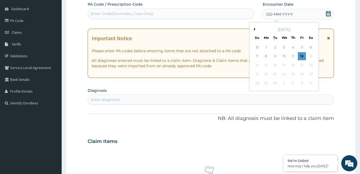
click at [254, 28] on button "Previous Month" at bounding box center [253, 29] width 3 height 3
click at [286, 55] on div "9" at bounding box center [284, 57] width 8 height 8
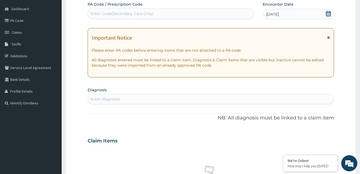
click at [120, 98] on div "Enter diagnosis" at bounding box center [105, 99] width 29 height 5
type input "acute phar"
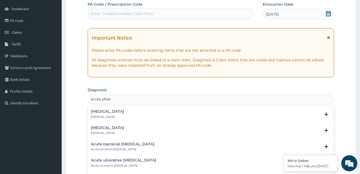
click at [115, 115] on p "Acute pharyngitis" at bounding box center [107, 117] width 33 height 4
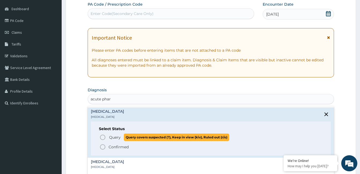
click at [101, 139] on icon "status option query" at bounding box center [103, 137] width 6 height 6
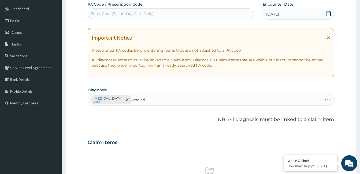
type input "malaria"
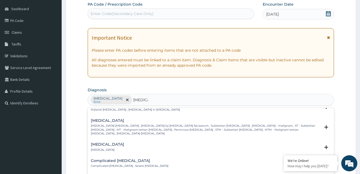
scroll to position [215, 0]
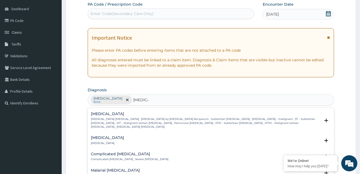
click at [108, 118] on p "Falciparum malaria , Malignant tertian malaria , Malaria by Plasmodium falcipar…" at bounding box center [206, 124] width 230 height 12
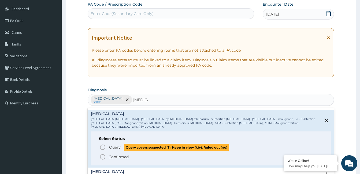
click at [101, 144] on icon "status option query" at bounding box center [103, 147] width 6 height 6
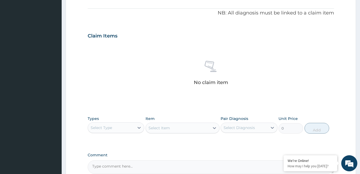
scroll to position [157, 0]
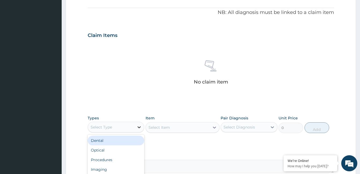
click at [139, 128] on icon at bounding box center [139, 128] width 3 height 2
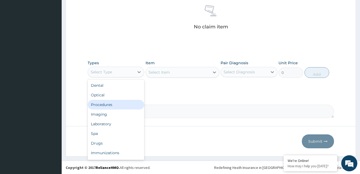
scroll to position [213, 0]
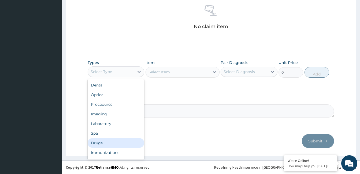
click at [123, 142] on div "Drugs" at bounding box center [116, 143] width 57 height 10
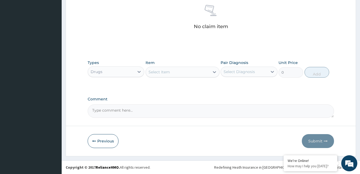
click at [184, 74] on div "Select Item" at bounding box center [178, 72] width 64 height 9
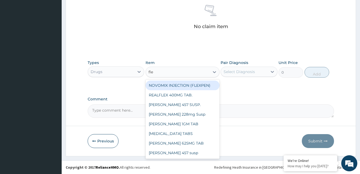
type input "flem"
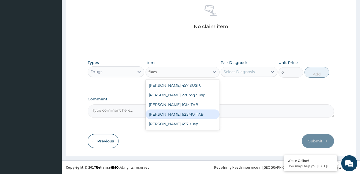
click at [184, 111] on div "[PERSON_NAME] 625MG TAB" at bounding box center [183, 115] width 74 height 10
type input "1000"
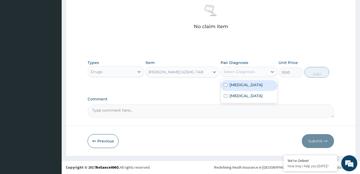
click at [252, 71] on div "Select Diagnosis" at bounding box center [239, 71] width 31 height 5
click at [252, 83] on label "Acute pharyngitis" at bounding box center [246, 84] width 33 height 5
checkbox input "true"
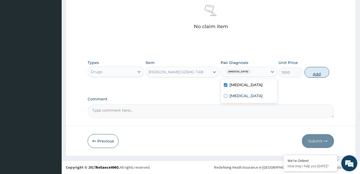
click at [310, 73] on button "Add" at bounding box center [317, 72] width 25 height 11
type input "0"
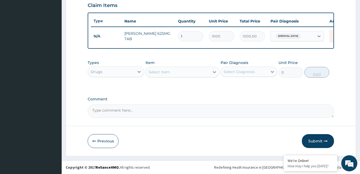
scroll to position [191, 0]
type input "14"
type input "14000.00"
type input "14"
click at [196, 72] on div "Select Item" at bounding box center [178, 72] width 64 height 9
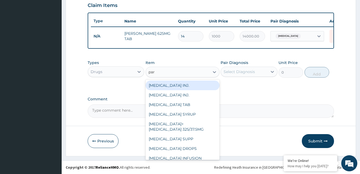
type input "para"
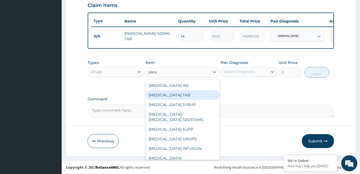
click at [188, 94] on div "[MEDICAL_DATA] TAB" at bounding box center [183, 95] width 74 height 10
type input "20"
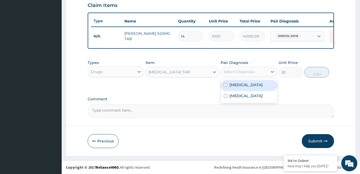
click at [241, 73] on div "Select Diagnosis" at bounding box center [239, 71] width 31 height 5
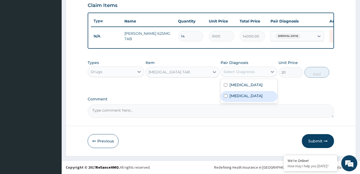
click at [245, 96] on label "Falciparum malaria" at bounding box center [246, 95] width 33 height 5
checkbox input "true"
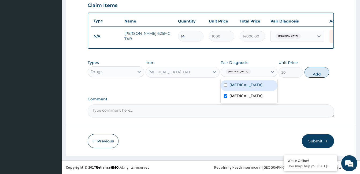
click at [246, 85] on label "Acute pharyngitis" at bounding box center [246, 84] width 33 height 5
checkbox input "true"
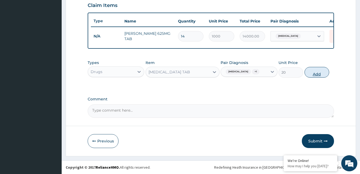
click at [315, 74] on button "Add" at bounding box center [317, 72] width 25 height 11
type input "0"
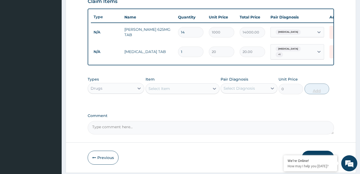
type input "18"
type input "360.00"
type input "18"
click at [195, 89] on div "Select Item" at bounding box center [178, 89] width 64 height 9
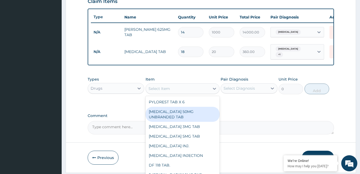
scroll to position [212, 0]
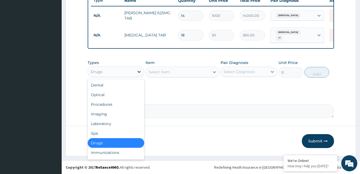
click at [140, 71] on icon at bounding box center [139, 71] width 5 height 5
click at [122, 122] on div "Laboratory" at bounding box center [116, 124] width 57 height 10
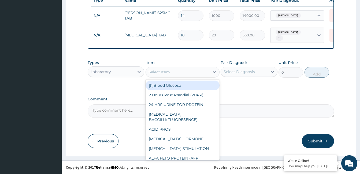
click at [186, 74] on div "Select Item" at bounding box center [178, 72] width 64 height 9
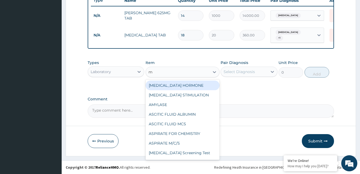
type input "mp"
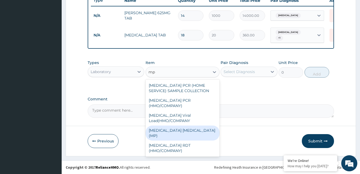
click at [173, 126] on div "MALARIA PARASITE (MP)" at bounding box center [183, 133] width 74 height 15
type input "3000"
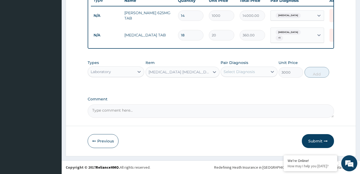
click at [232, 73] on div "Select Diagnosis" at bounding box center [239, 71] width 31 height 5
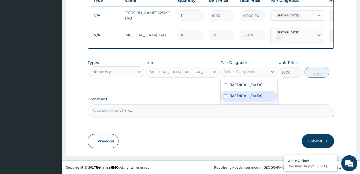
click at [237, 95] on label "Falciparum malaria" at bounding box center [246, 95] width 33 height 5
checkbox input "true"
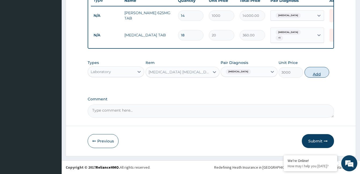
click at [315, 72] on button "Add" at bounding box center [317, 72] width 25 height 11
type input "0"
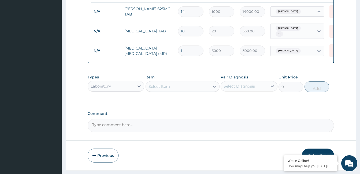
click at [194, 91] on div "Select Item" at bounding box center [178, 86] width 64 height 9
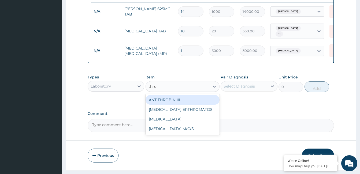
type input "throa"
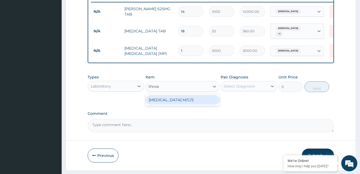
click at [182, 105] on div "THROAT SWAB M/C/S" at bounding box center [183, 100] width 74 height 10
type input "15000"
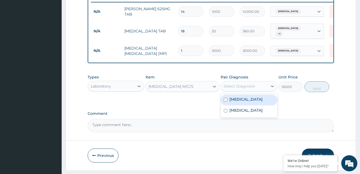
click at [235, 89] on div "Select Diagnosis" at bounding box center [239, 86] width 31 height 5
click at [239, 102] on label "Acute pharyngitis" at bounding box center [246, 99] width 33 height 5
checkbox input "true"
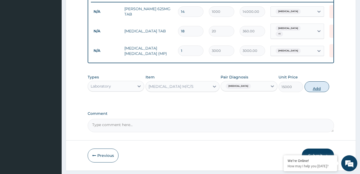
click at [314, 91] on button "Add" at bounding box center [317, 87] width 25 height 11
type input "0"
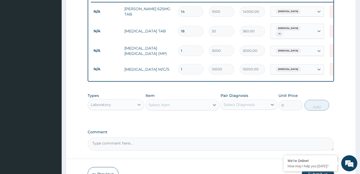
click at [138, 108] on icon at bounding box center [139, 104] width 5 height 5
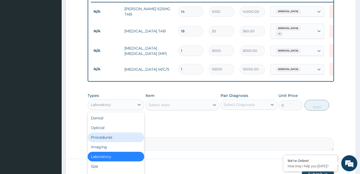
click at [119, 142] on div "Procedures" at bounding box center [116, 138] width 57 height 10
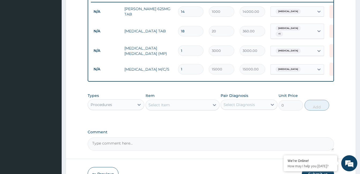
click at [182, 100] on div "Item Select Item" at bounding box center [183, 102] width 74 height 18
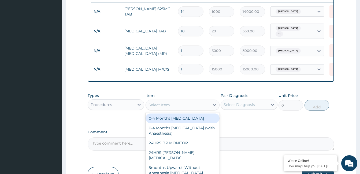
click at [180, 108] on div "Select Item" at bounding box center [178, 105] width 64 height 9
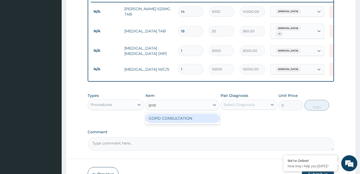
type input "gopd"
click at [184, 123] on div "GOPD CONSULTATION" at bounding box center [183, 119] width 74 height 10
type input "10000"
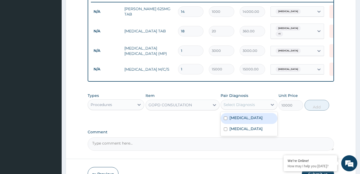
click at [238, 108] on div "Select Diagnosis" at bounding box center [239, 104] width 31 height 5
click at [239, 121] on label "Acute pharyngitis" at bounding box center [246, 117] width 33 height 5
checkbox input "true"
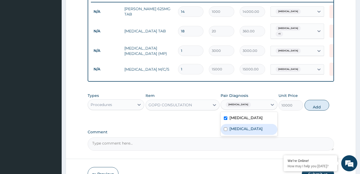
click at [242, 132] on label "Falciparum malaria" at bounding box center [246, 128] width 33 height 5
checkbox input "true"
click at [316, 107] on button "Add" at bounding box center [317, 105] width 25 height 11
type input "0"
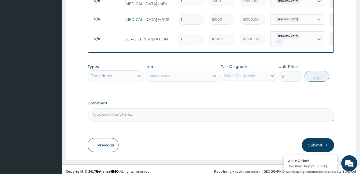
scroll to position [265, 0]
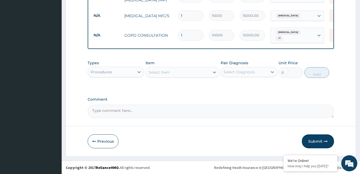
click at [144, 115] on textarea "Comment" at bounding box center [211, 111] width 247 height 13
type textarea "ok"
click at [316, 144] on button "Submit" at bounding box center [318, 142] width 32 height 14
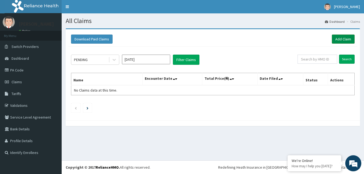
click at [341, 38] on link "Add Claim" at bounding box center [343, 39] width 23 height 9
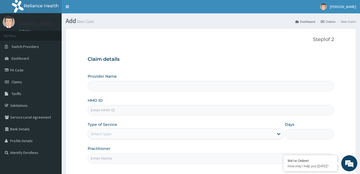
type input "[GEOGRAPHIC_DATA]"
click at [125, 112] on input "HMO ID" at bounding box center [211, 110] width 247 height 10
click at [116, 112] on input "HMO ID" at bounding box center [211, 110] width 247 height 10
type input "gbi/10049/e"
click at [125, 133] on div "Select type" at bounding box center [181, 134] width 186 height 9
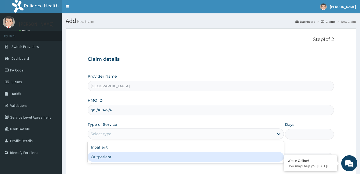
click at [124, 157] on div "Outpatient" at bounding box center [186, 157] width 196 height 10
type input "1"
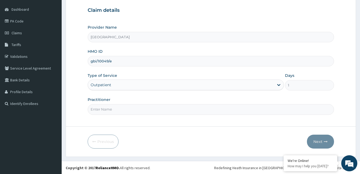
scroll to position [50, 0]
click at [130, 112] on input "Practitioner" at bounding box center [211, 109] width 247 height 10
paste input "Okong Orok"
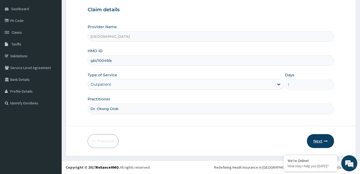
type input "Dr. Okong Orok"
click at [316, 141] on button "Next" at bounding box center [320, 141] width 27 height 14
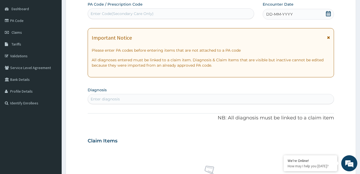
click at [328, 13] on icon at bounding box center [328, 13] width 5 height 5
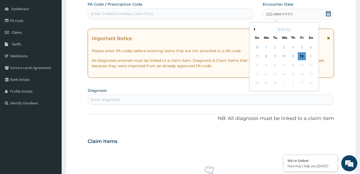
click at [254, 30] on button "Previous Month" at bounding box center [253, 29] width 3 height 3
click at [268, 83] on div "28" at bounding box center [266, 83] width 8 height 8
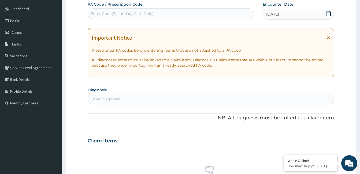
click at [152, 101] on div "Enter diagnosis" at bounding box center [211, 99] width 246 height 9
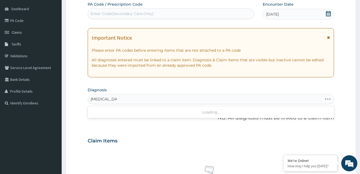
type input "[MEDICAL_DATA] defici"
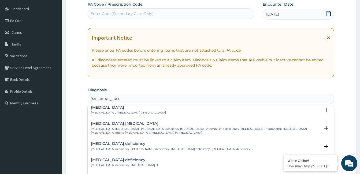
scroll to position [54, 0]
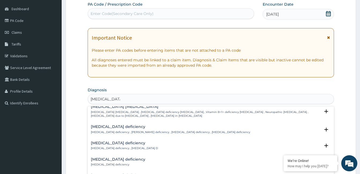
click at [110, 145] on h4 "[MEDICAL_DATA] deficiency" at bounding box center [124, 143] width 67 height 4
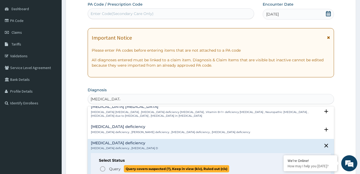
click at [102, 168] on icon "status option query" at bounding box center [103, 169] width 6 height 6
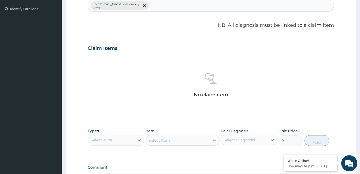
scroll to position [184, 0]
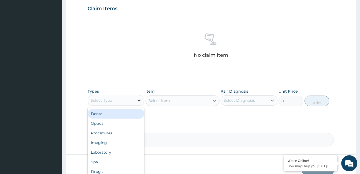
click at [139, 101] on icon at bounding box center [139, 101] width 3 height 2
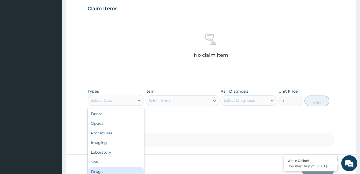
click at [130, 169] on div "Drugs" at bounding box center [116, 172] width 57 height 10
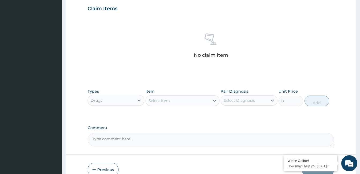
click at [189, 100] on div "Select Item" at bounding box center [178, 101] width 64 height 9
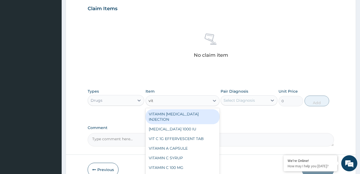
type input "vita"
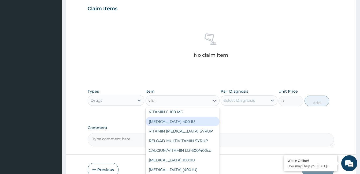
scroll to position [54, 0]
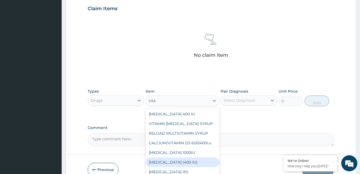
click at [188, 158] on div "[MEDICAL_DATA] (400 IU)" at bounding box center [183, 163] width 74 height 10
type input "150"
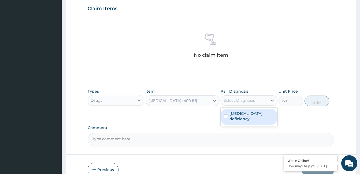
click at [241, 102] on div "Select Diagnosis" at bounding box center [239, 100] width 31 height 5
click at [243, 117] on div "[MEDICAL_DATA] deficiency" at bounding box center [249, 117] width 57 height 16
checkbox input "true"
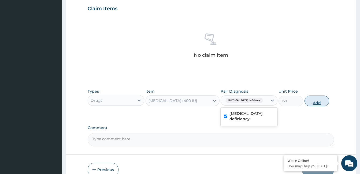
click at [319, 101] on button "Add" at bounding box center [317, 101] width 25 height 11
type input "0"
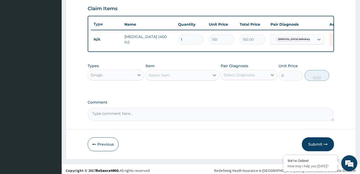
type input "0.00"
type input "7"
type input "1050.00"
type input "7"
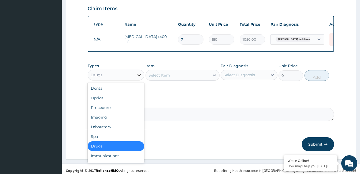
click at [140, 78] on icon at bounding box center [139, 74] width 5 height 5
click at [119, 113] on div "Procedures" at bounding box center [116, 108] width 57 height 10
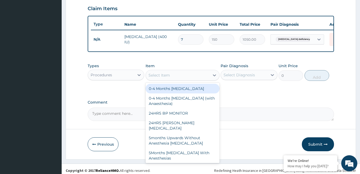
click at [178, 79] on div "Select Item" at bounding box center [178, 75] width 64 height 9
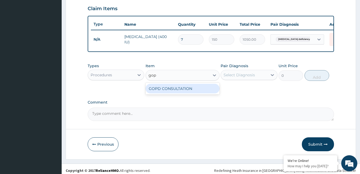
type input "gopd"
click at [182, 92] on div "GOPD CONSULTATION" at bounding box center [183, 89] width 74 height 10
type input "10000"
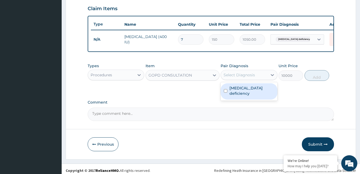
click at [244, 78] on div "Select Diagnosis" at bounding box center [239, 74] width 31 height 5
click at [242, 91] on label "[MEDICAL_DATA] deficiency" at bounding box center [252, 91] width 45 height 11
checkbox input "true"
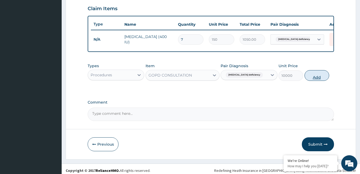
click at [309, 80] on button "Add" at bounding box center [317, 75] width 25 height 11
type input "0"
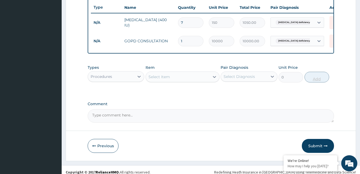
scroll to position [210, 0]
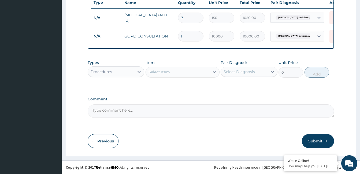
click at [151, 114] on textarea "Comment" at bounding box center [211, 111] width 247 height 13
type textarea "ok"
click at [312, 144] on button "Submit" at bounding box center [318, 141] width 32 height 14
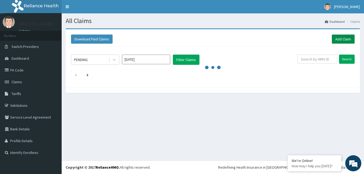
click at [340, 38] on link "Add Claim" at bounding box center [343, 39] width 23 height 9
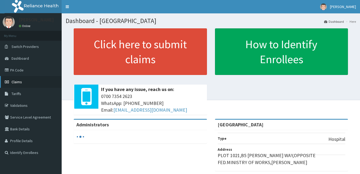
click at [17, 82] on span "Claims" at bounding box center [17, 82] width 10 height 5
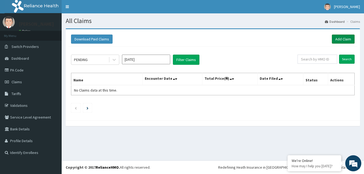
click at [339, 38] on link "Add Claim" at bounding box center [343, 39] width 23 height 9
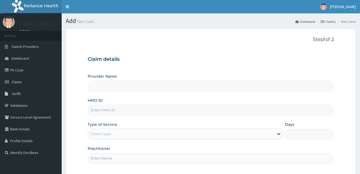
type input "ZANKLI MEDICAL CENTRE"
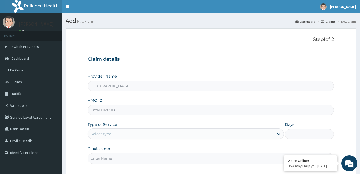
click at [108, 112] on input "HMO ID" at bounding box center [211, 110] width 247 height 10
type input "gbi/10049/e"
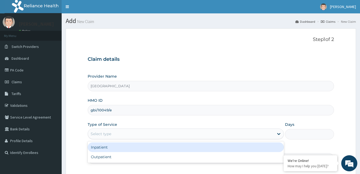
click at [121, 133] on div "Select type" at bounding box center [181, 134] width 186 height 9
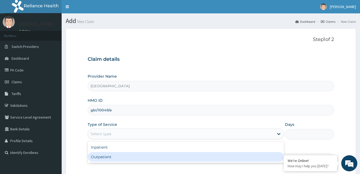
click at [113, 155] on div "Outpatient" at bounding box center [186, 157] width 196 height 10
type input "1"
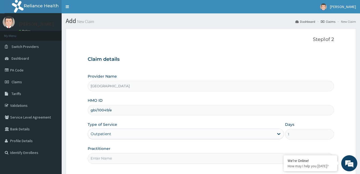
click at [112, 159] on input "Practitioner" at bounding box center [211, 158] width 247 height 10
paste input "Okong Orok"
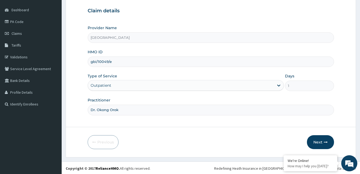
scroll to position [50, 0]
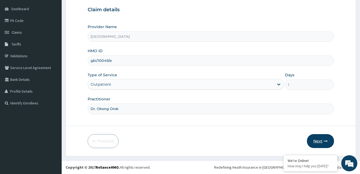
type input "Dr. Okong Orok"
click at [324, 142] on icon "button" at bounding box center [326, 142] width 4 height 4
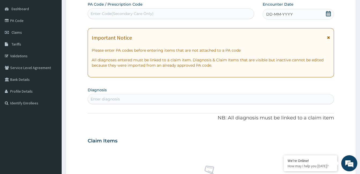
click at [329, 13] on icon at bounding box center [328, 13] width 5 height 5
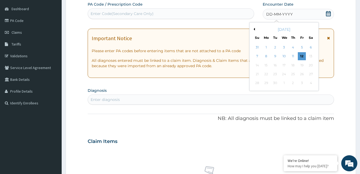
click at [255, 29] on div "September 2025" at bounding box center [284, 29] width 65 height 5
click at [254, 29] on button "Previous Month" at bounding box center [253, 29] width 3 height 3
click at [293, 66] on div "17" at bounding box center [293, 65] width 8 height 8
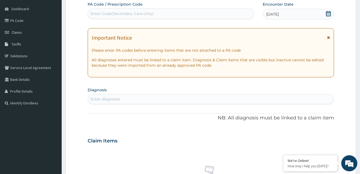
click at [119, 96] on div "Enter diagnosis" at bounding box center [211, 99] width 246 height 9
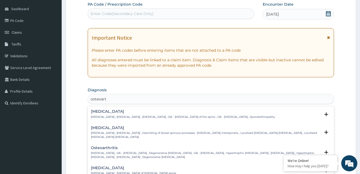
type input "osteoarth"
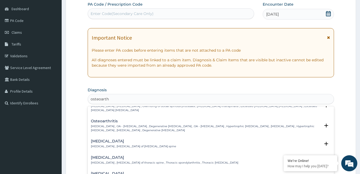
click at [108, 125] on p "Osteoarthritis , OA - Osteoarthritis , Degenerative arthritis , OA - Osteoarthr…" at bounding box center [206, 129] width 230 height 8
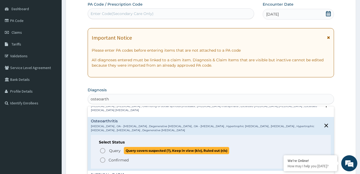
click at [103, 151] on icon "status option query" at bounding box center [103, 151] width 6 height 6
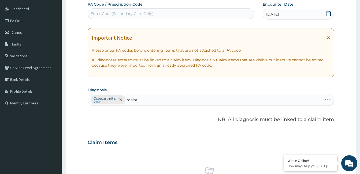
type input "malaria"
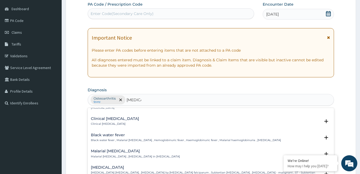
scroll to position [215, 0]
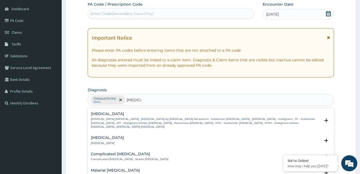
click at [118, 118] on p "Falciparum malaria , Malignant tertian malaria , Malaria by Plasmodium falcipar…" at bounding box center [206, 124] width 230 height 12
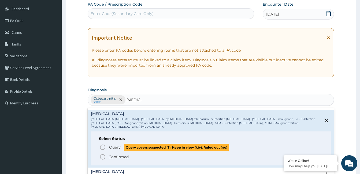
click at [103, 144] on icon "status option query" at bounding box center [103, 147] width 6 height 6
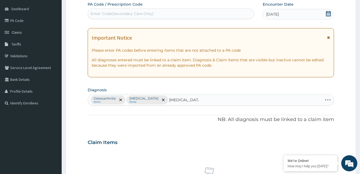
type input "vitamin d defici"
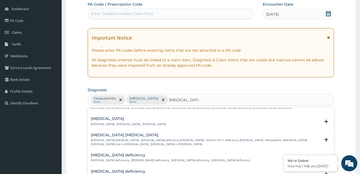
scroll to position [54, 0]
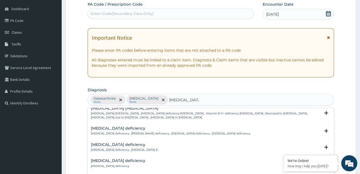
click at [122, 148] on div "Vitamin D deficiency Vitamin D deficiency , Avitaminosis D" at bounding box center [124, 147] width 67 height 9
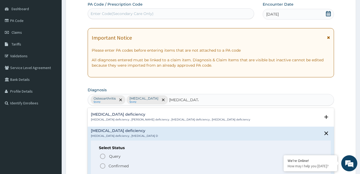
scroll to position [80, 0]
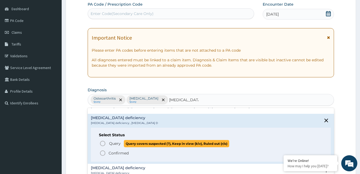
click at [105, 144] on icon "status option query" at bounding box center [103, 144] width 6 height 6
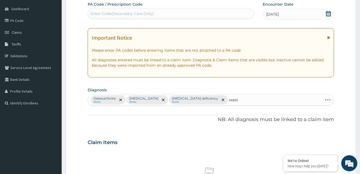
type input "sepsis"
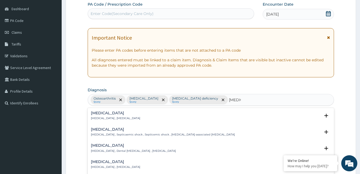
click at [107, 116] on div "Sepsis Systemic infection , Sepsis" at bounding box center [115, 115] width 49 height 9
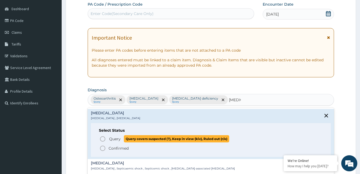
click at [101, 139] on icon "status option query" at bounding box center [103, 139] width 6 height 6
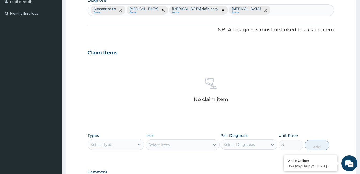
scroll to position [157, 0]
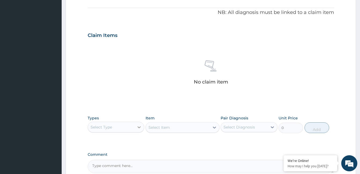
click at [139, 127] on icon at bounding box center [139, 128] width 3 height 2
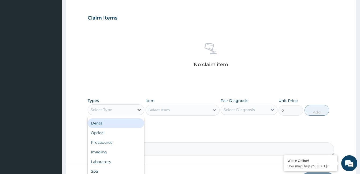
scroll to position [184, 0]
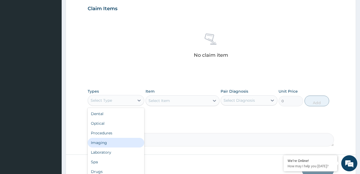
click at [122, 144] on div "Imaging" at bounding box center [116, 143] width 57 height 10
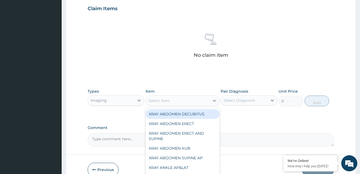
click at [177, 104] on div "Select Item" at bounding box center [178, 101] width 64 height 9
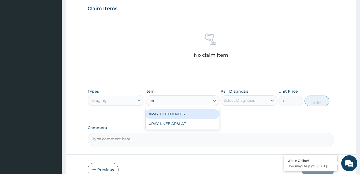
type input "knee"
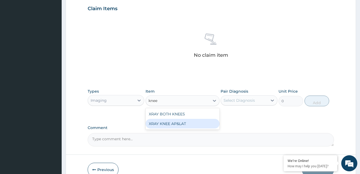
click at [179, 125] on div "XRAY KNEE AP&LAT" at bounding box center [183, 124] width 74 height 10
type input "8000"
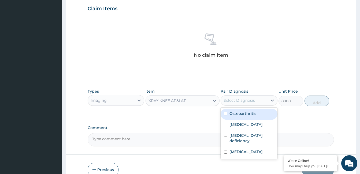
click at [246, 104] on div "Select Diagnosis" at bounding box center [244, 100] width 46 height 9
click at [245, 112] on label "Osteoarthritis" at bounding box center [243, 113] width 27 height 5
checkbox input "true"
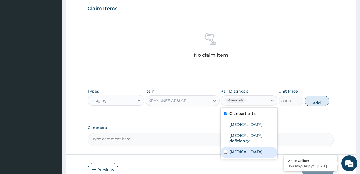
click at [238, 149] on label "Sepsis" at bounding box center [246, 151] width 33 height 5
checkbox input "true"
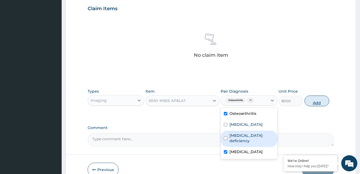
click at [320, 100] on button "Add" at bounding box center [317, 101] width 25 height 11
type input "0"
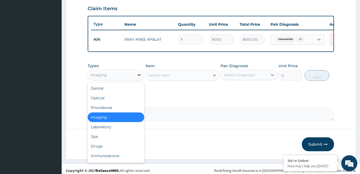
click at [140, 78] on icon at bounding box center [139, 74] width 5 height 5
click at [122, 132] on div "Laboratory" at bounding box center [116, 127] width 57 height 10
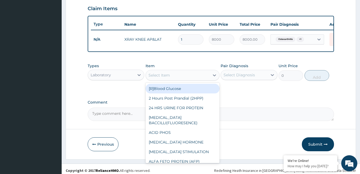
click at [187, 78] on div "Select Item" at bounding box center [178, 75] width 64 height 9
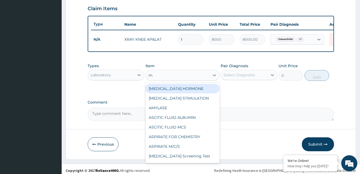
type input "mp"
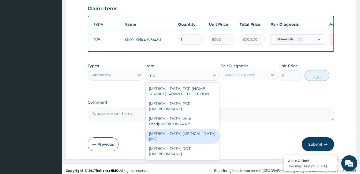
click at [190, 129] on div "MALARIA PARASITE (MP)" at bounding box center [183, 136] width 74 height 15
type input "3000"
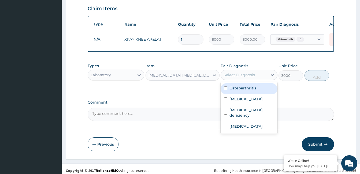
click at [242, 78] on div "Select Diagnosis" at bounding box center [239, 74] width 31 height 5
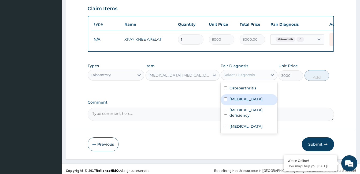
click at [240, 102] on label "Falciparum malaria" at bounding box center [246, 99] width 33 height 5
checkbox input "true"
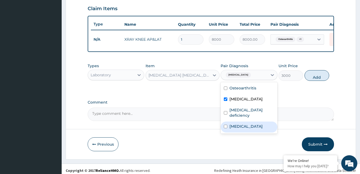
click at [239, 124] on label "Sepsis" at bounding box center [246, 126] width 33 height 5
checkbox input "true"
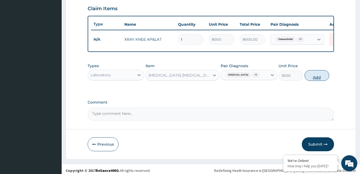
click at [311, 79] on button "Add" at bounding box center [317, 75] width 25 height 11
type input "0"
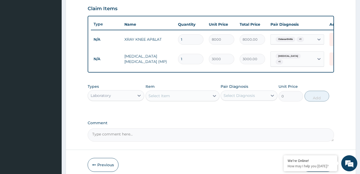
click at [187, 97] on div "Select Item" at bounding box center [178, 96] width 64 height 9
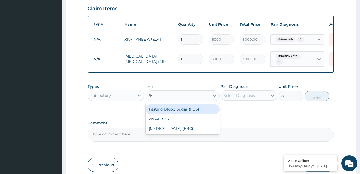
type input "fbc"
click at [186, 114] on div "Full Blood Count (FBC)" at bounding box center [183, 110] width 74 height 10
type input "12000"
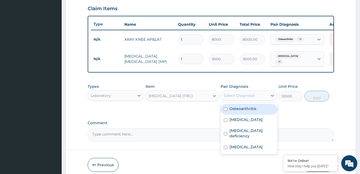
click at [245, 98] on div "Select Diagnosis" at bounding box center [239, 95] width 31 height 5
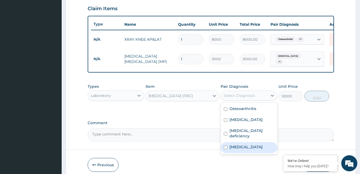
click at [238, 145] on label "Sepsis" at bounding box center [246, 147] width 33 height 5
checkbox input "true"
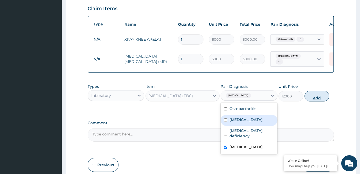
click at [324, 101] on button "Add" at bounding box center [317, 96] width 25 height 11
type input "0"
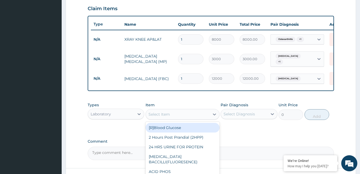
click at [177, 119] on div "Select Item" at bounding box center [178, 114] width 64 height 9
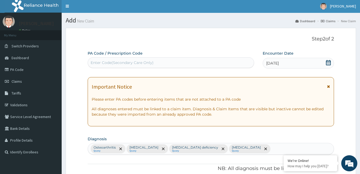
scroll to position [0, 0]
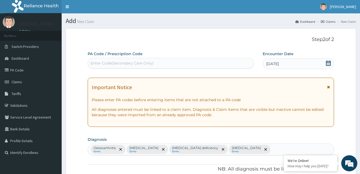
click at [112, 62] on div "Enter Code(Secondary Care Only)" at bounding box center [122, 63] width 63 height 5
type input "PA/54ACD7"
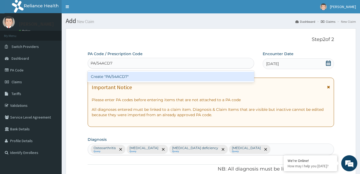
click at [119, 78] on div "Create "PA/54ACD7"" at bounding box center [171, 77] width 167 height 10
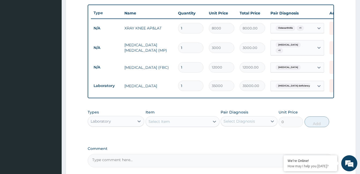
scroll to position [222, 0]
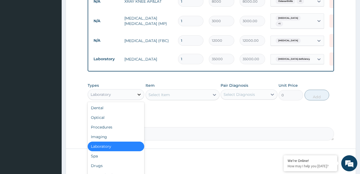
click at [139, 96] on icon at bounding box center [139, 95] width 3 height 2
click at [120, 132] on div "Procedures" at bounding box center [116, 128] width 57 height 10
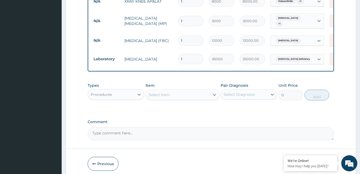
click at [175, 99] on div "Select Item" at bounding box center [178, 95] width 64 height 9
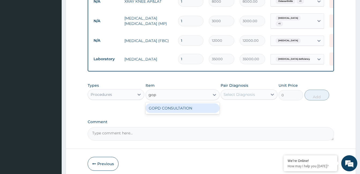
type input "gopd"
click at [174, 111] on div "GOPD CONSULTATION" at bounding box center [183, 109] width 74 height 10
type input "10000"
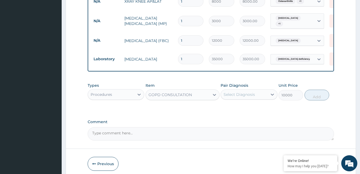
click at [250, 97] on div "Select Diagnosis" at bounding box center [239, 94] width 31 height 5
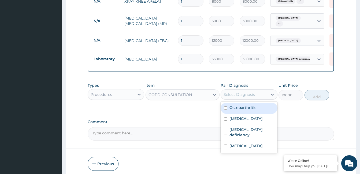
click at [245, 111] on label "Osteoarthritis" at bounding box center [243, 107] width 27 height 5
checkbox input "true"
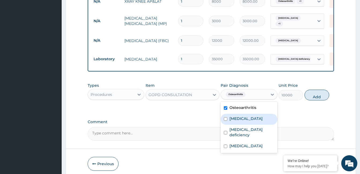
click at [246, 122] on label "Falciparum malaria" at bounding box center [246, 118] width 33 height 5
checkbox input "true"
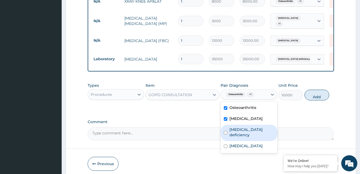
click at [247, 136] on label "Vitamin D deficiency" at bounding box center [252, 132] width 45 height 11
checkbox input "true"
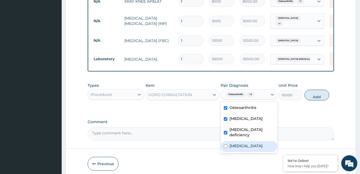
click at [242, 146] on div "Sepsis" at bounding box center [249, 146] width 57 height 11
checkbox input "true"
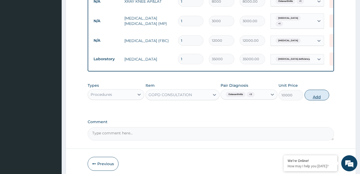
click at [325, 99] on button "Add" at bounding box center [317, 95] width 25 height 11
type input "0"
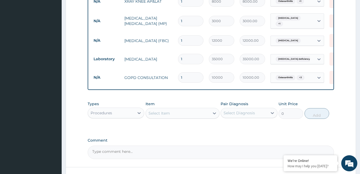
click at [181, 118] on div "Select Item" at bounding box center [178, 113] width 64 height 9
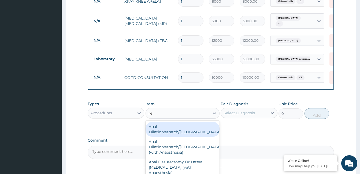
type input "reg"
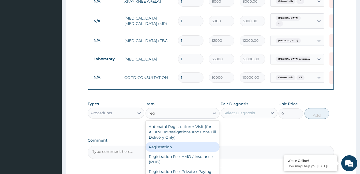
click at [164, 152] on div "Registration" at bounding box center [183, 147] width 74 height 10
type input "15000"
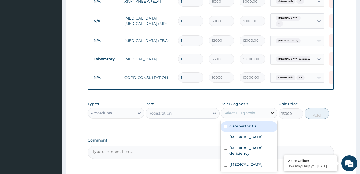
click at [273, 116] on icon at bounding box center [272, 113] width 5 height 5
click at [260, 131] on div "Osteoarthritis" at bounding box center [249, 127] width 57 height 11
checkbox input "true"
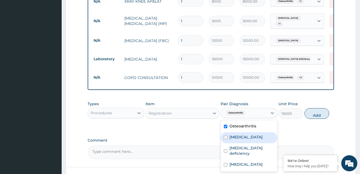
click at [252, 140] on label "Falciparum malaria" at bounding box center [246, 137] width 33 height 5
checkbox input "true"
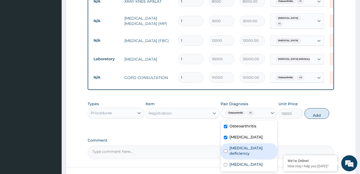
click at [250, 150] on label "Vitamin D deficiency" at bounding box center [252, 151] width 45 height 11
checkbox input "true"
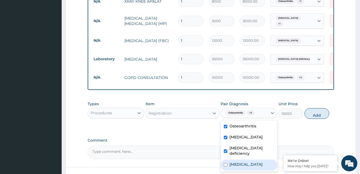
click at [244, 162] on div "Sepsis" at bounding box center [249, 165] width 57 height 11
checkbox input "true"
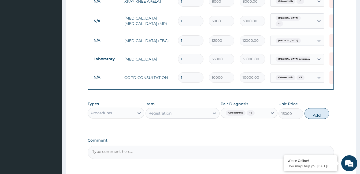
click at [317, 119] on button "Add" at bounding box center [317, 113] width 25 height 11
type input "0"
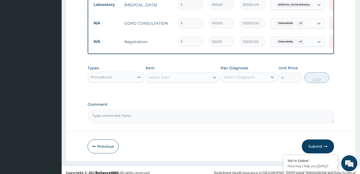
scroll to position [286, 0]
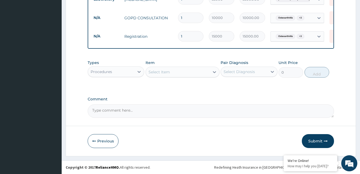
click at [130, 110] on textarea "Comment" at bounding box center [211, 111] width 247 height 13
type textarea "ok"
click at [313, 141] on button "Submit" at bounding box center [318, 141] width 32 height 14
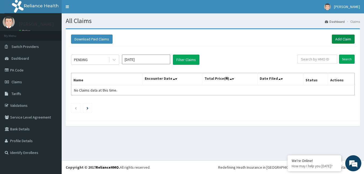
click at [347, 37] on link "Add Claim" at bounding box center [343, 39] width 23 height 9
